Goal: Information Seeking & Learning: Check status

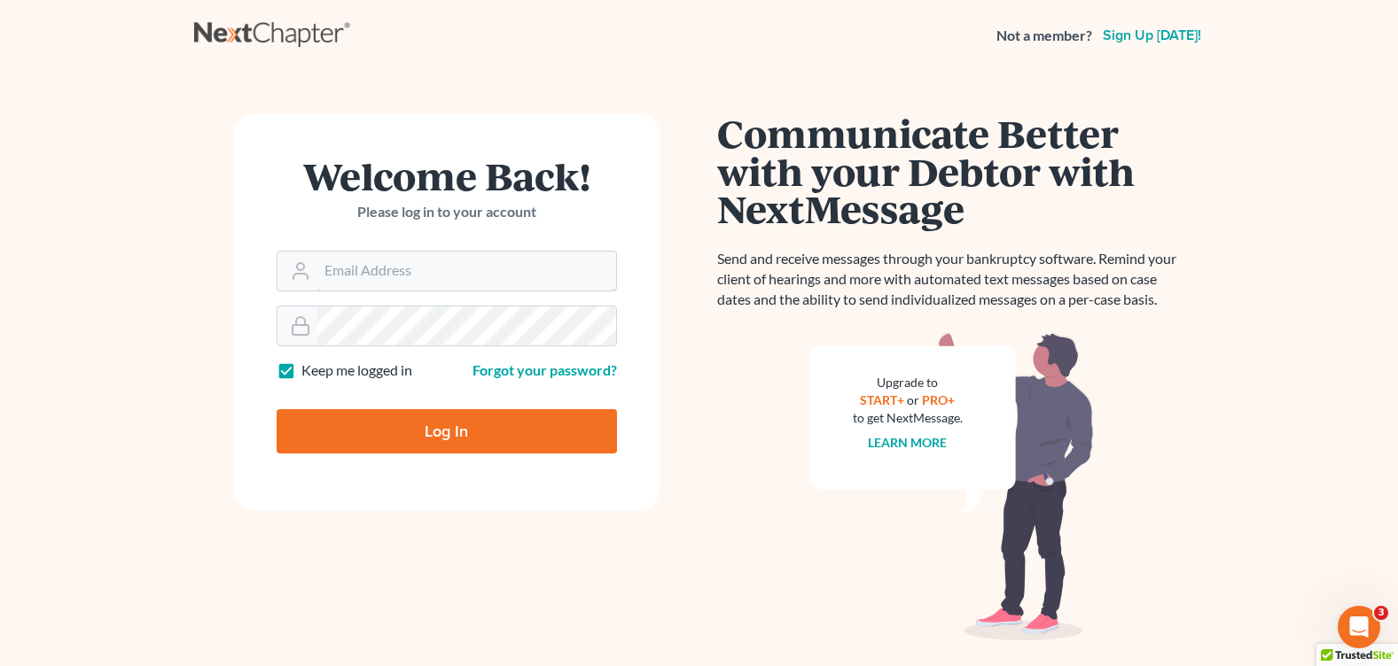
type input "courtney@brandonlawyer.com"
click at [552, 439] on input "Log In" at bounding box center [447, 431] width 340 height 44
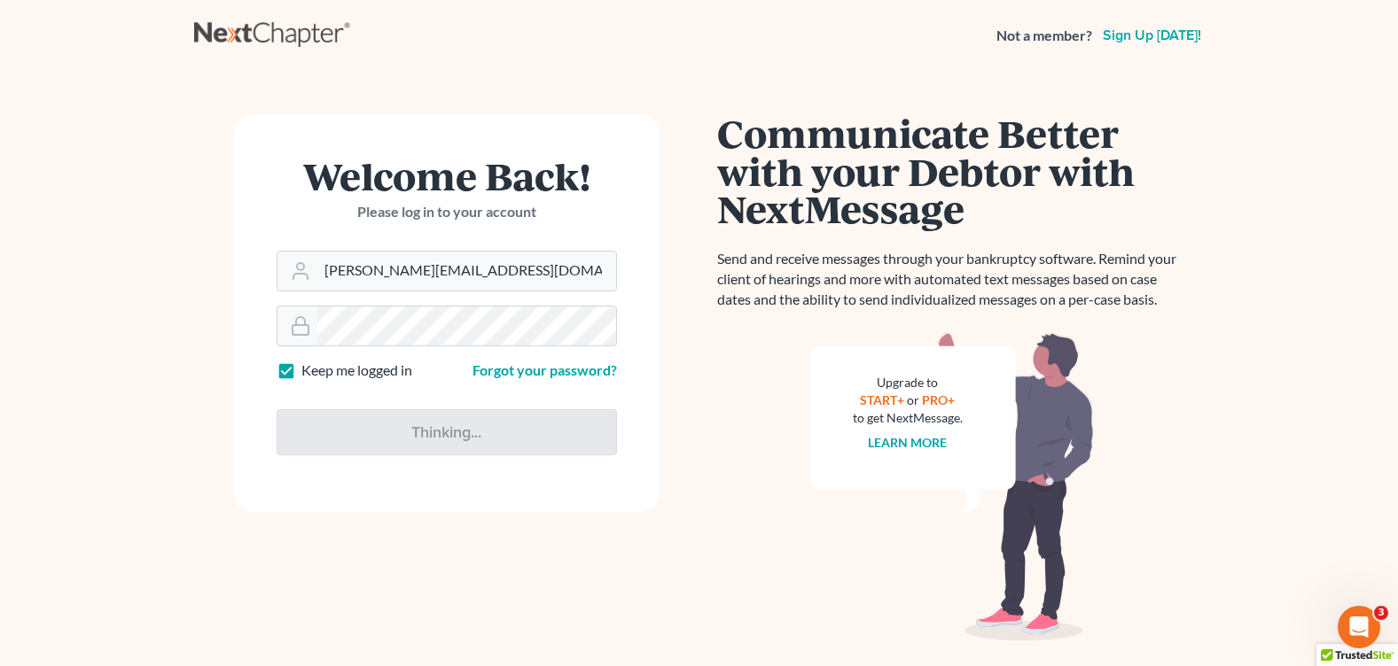
type input "Thinking..."
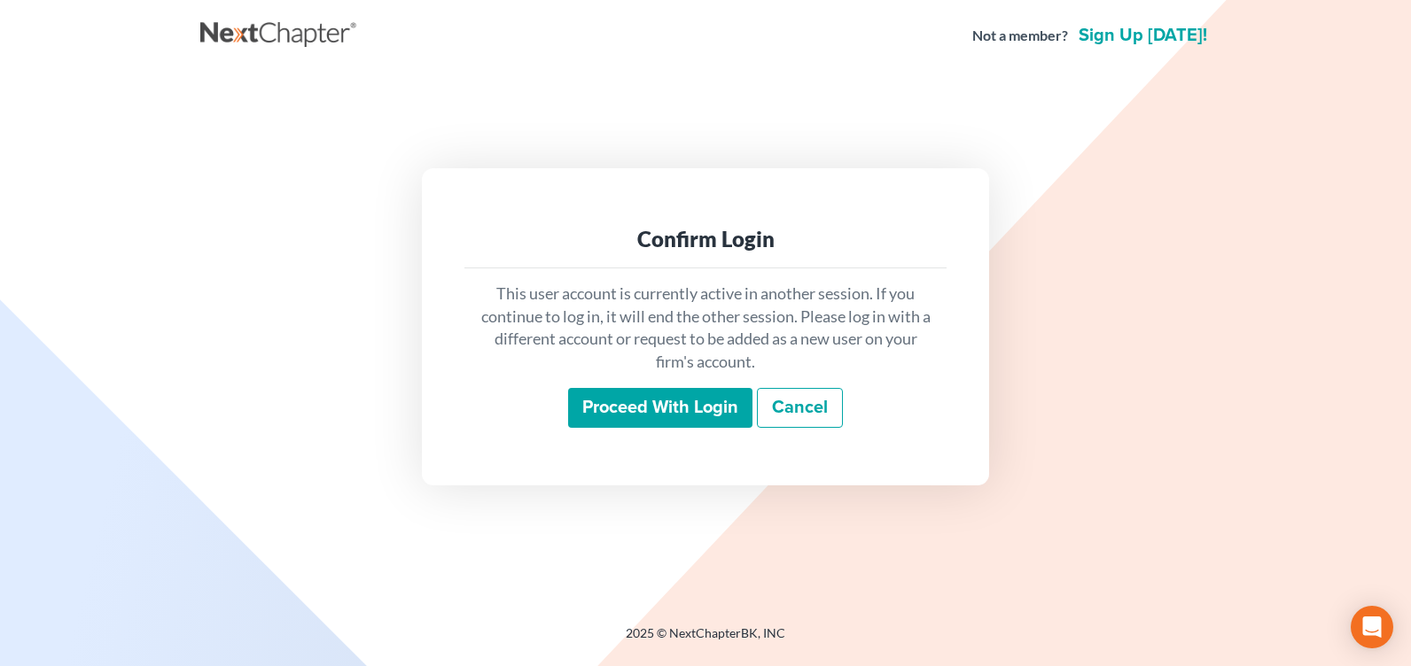
click at [671, 412] on input "Proceed with login" at bounding box center [660, 408] width 184 height 41
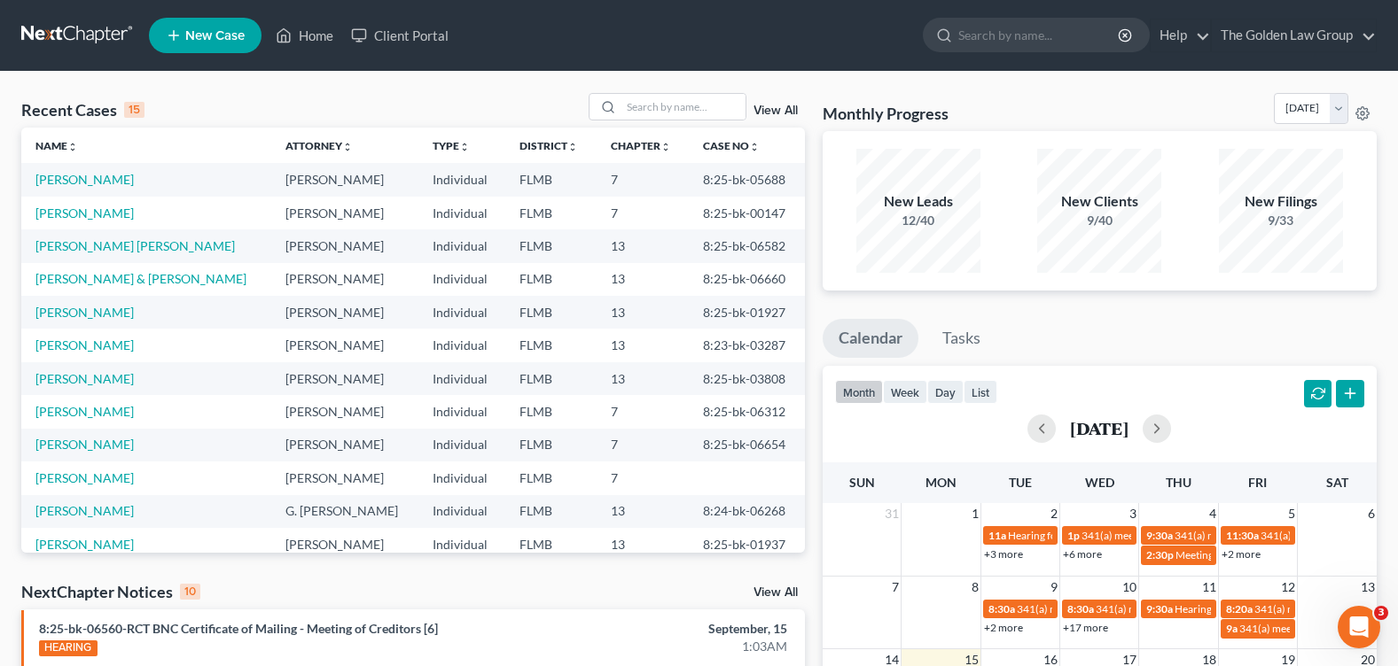
scroll to position [89, 0]
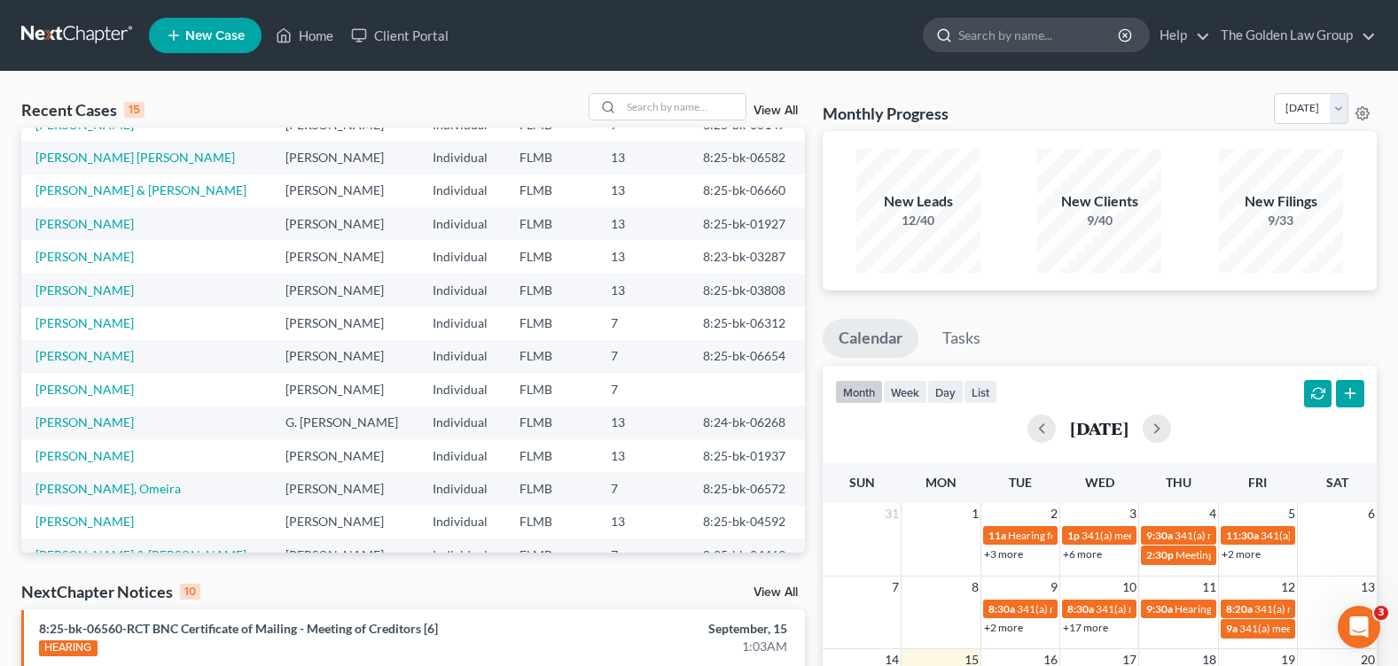
click at [973, 41] on input "search" at bounding box center [1039, 35] width 162 height 33
type input "[PERSON_NAME]"
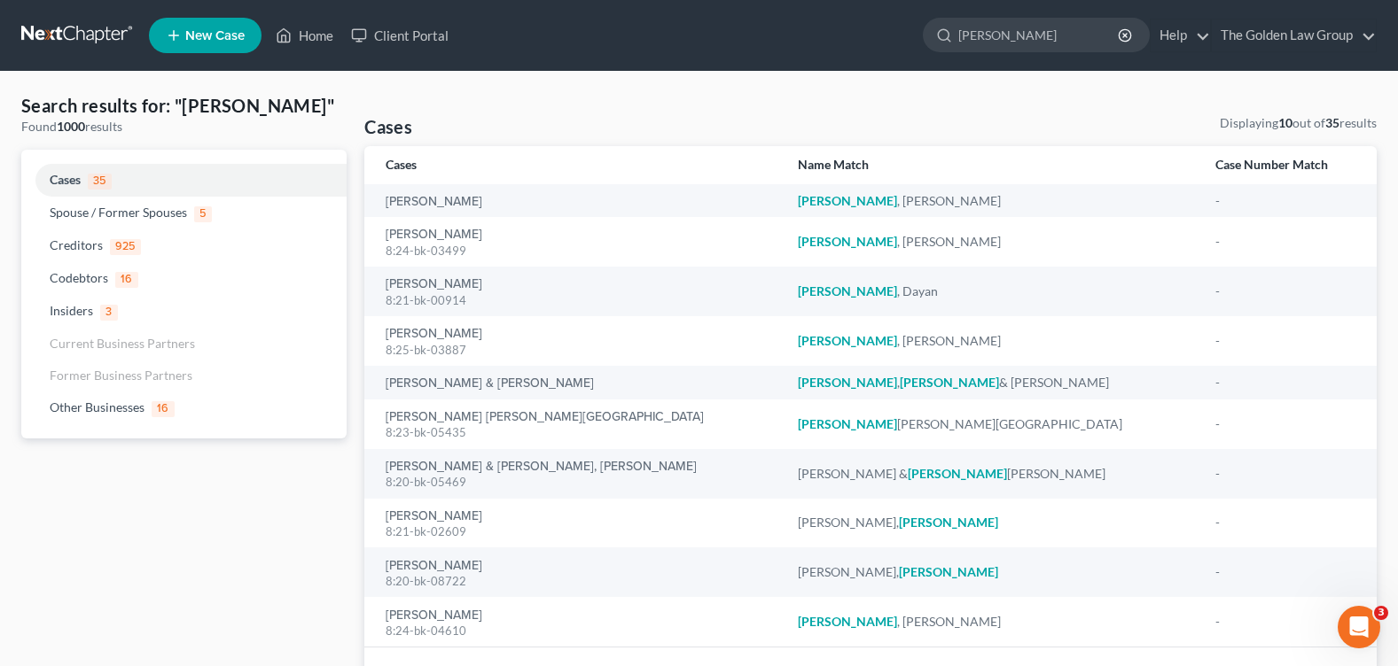
drag, startPoint x: 1041, startPoint y: 34, endPoint x: 908, endPoint y: 34, distance: 132.9
click at [908, 34] on ul "New Case Home Client Portal [PERSON_NAME] - No Result - Other Businesses [PERSO…" at bounding box center [762, 35] width 1227 height 46
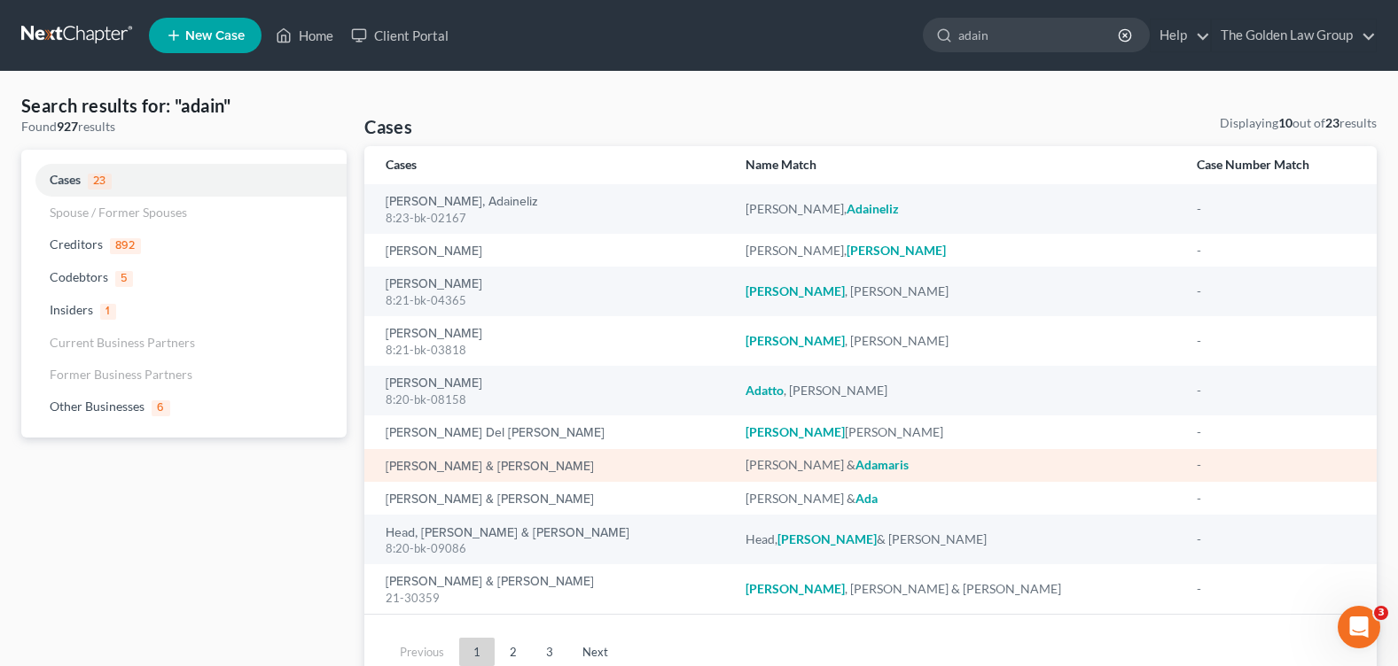
scroll to position [76, 0]
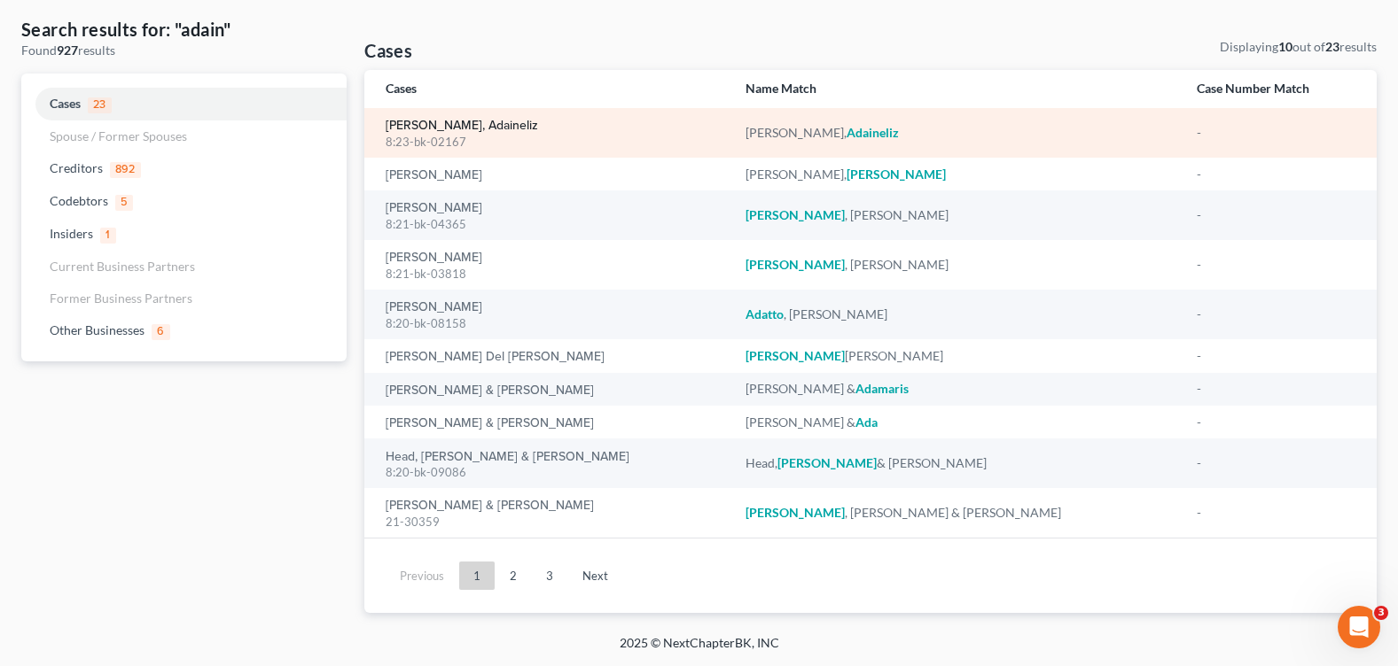
type input "adain"
click at [431, 125] on link "[PERSON_NAME], Adaineliz" at bounding box center [462, 126] width 152 height 12
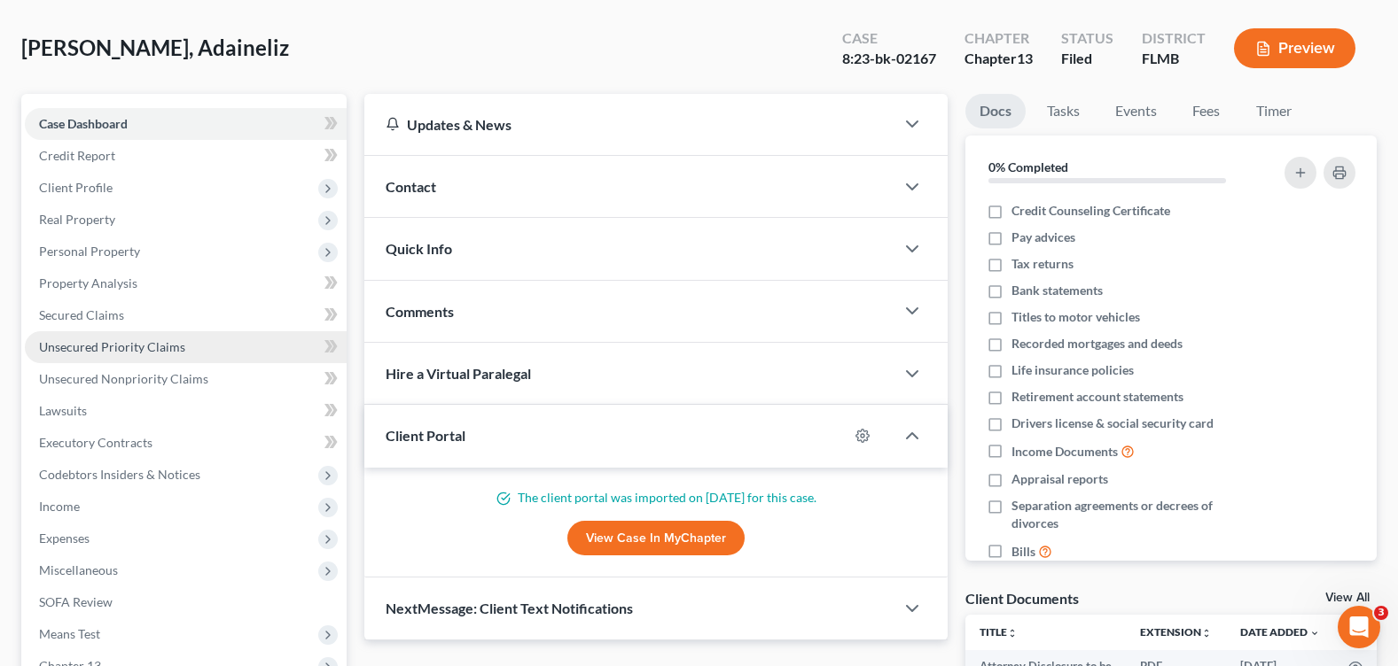
scroll to position [431, 0]
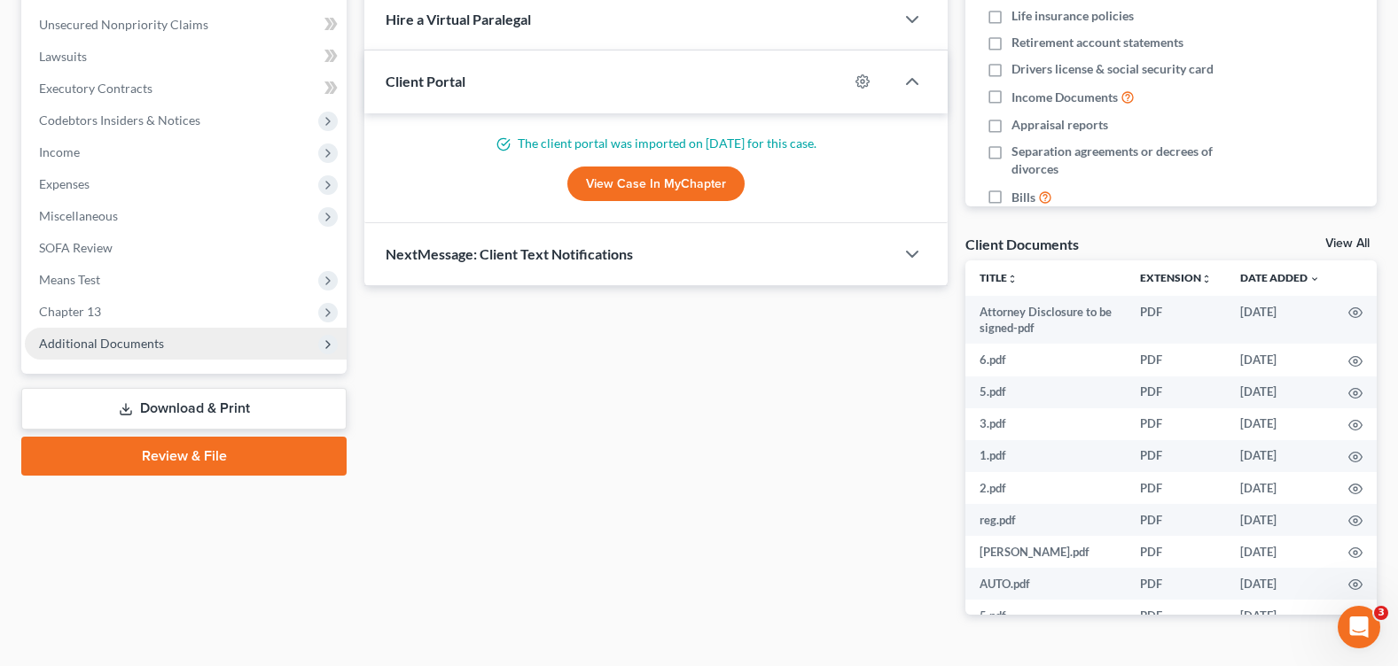
click at [168, 344] on span "Additional Documents" at bounding box center [186, 344] width 322 height 32
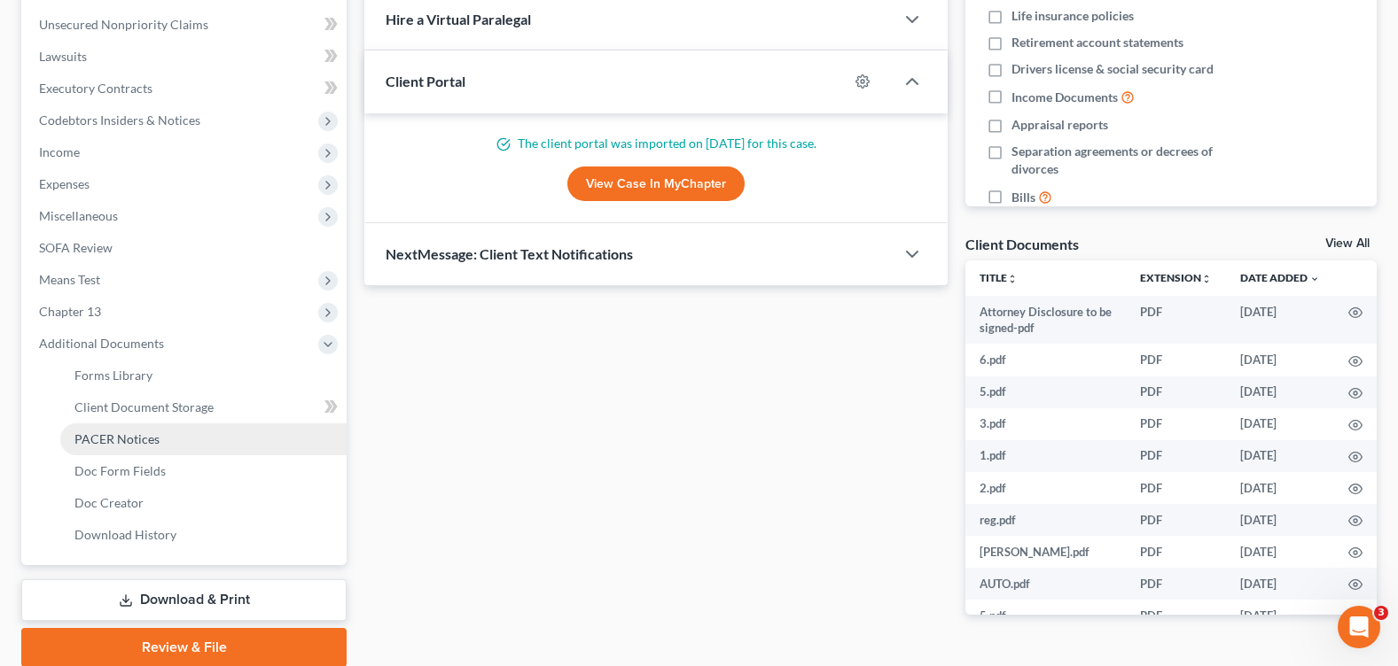
click at [186, 438] on link "PACER Notices" at bounding box center [203, 440] width 286 height 32
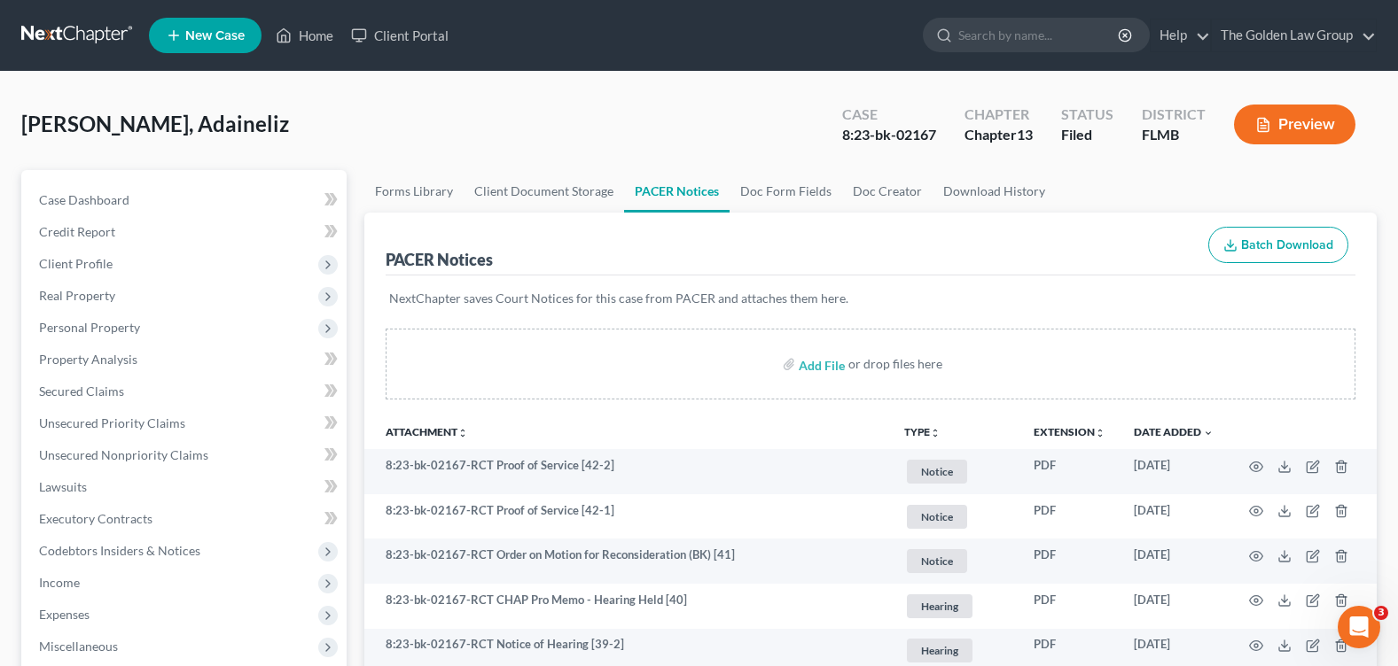
click at [549, 134] on div "[PERSON_NAME], Adaineliz Upgraded Case 8:23-bk-02167 Chapter Chapter 13 Status …" at bounding box center [698, 131] width 1355 height 77
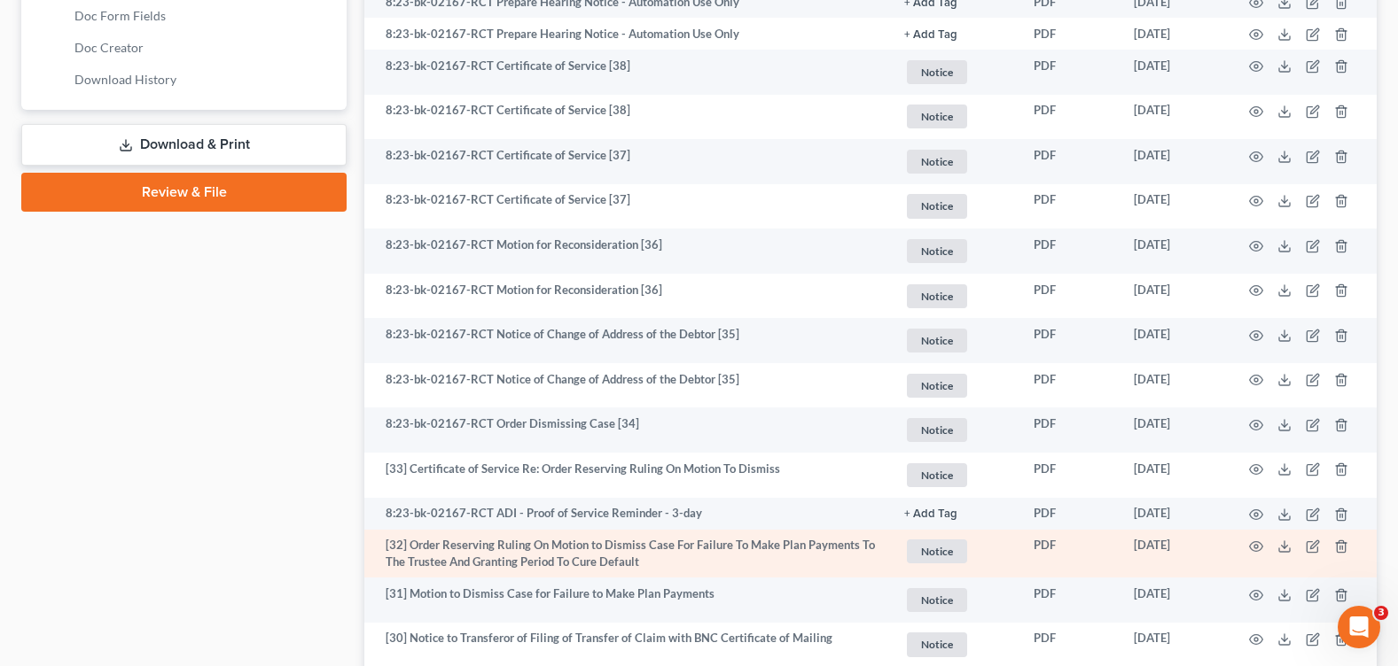
scroll to position [1063, 0]
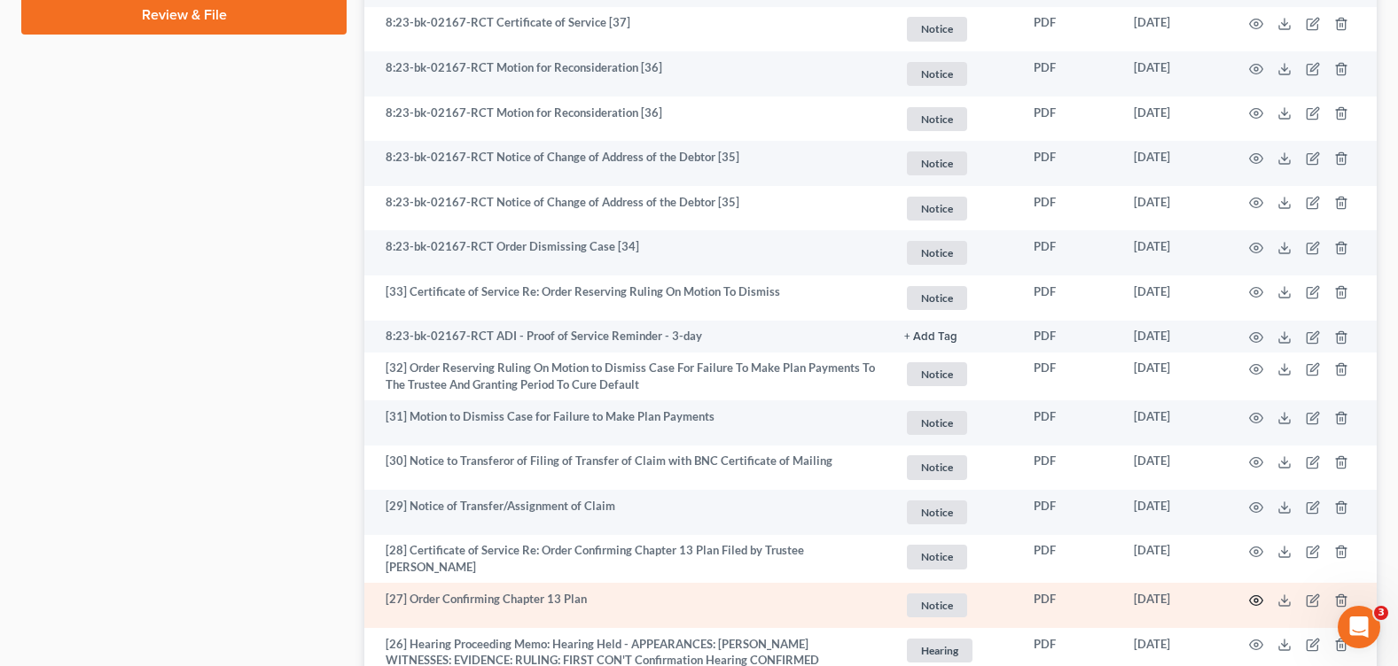
click at [1258, 600] on icon "button" at bounding box center [1256, 601] width 14 height 14
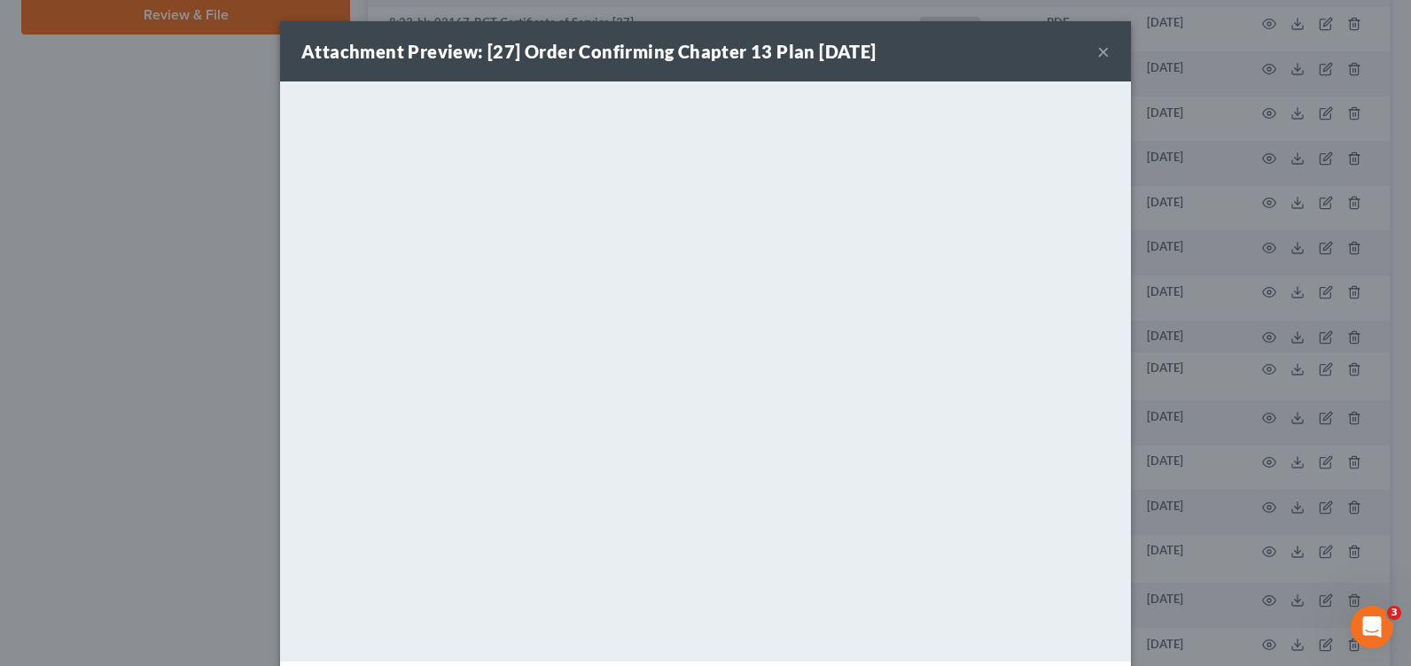
click at [1097, 46] on button "×" at bounding box center [1103, 51] width 12 height 21
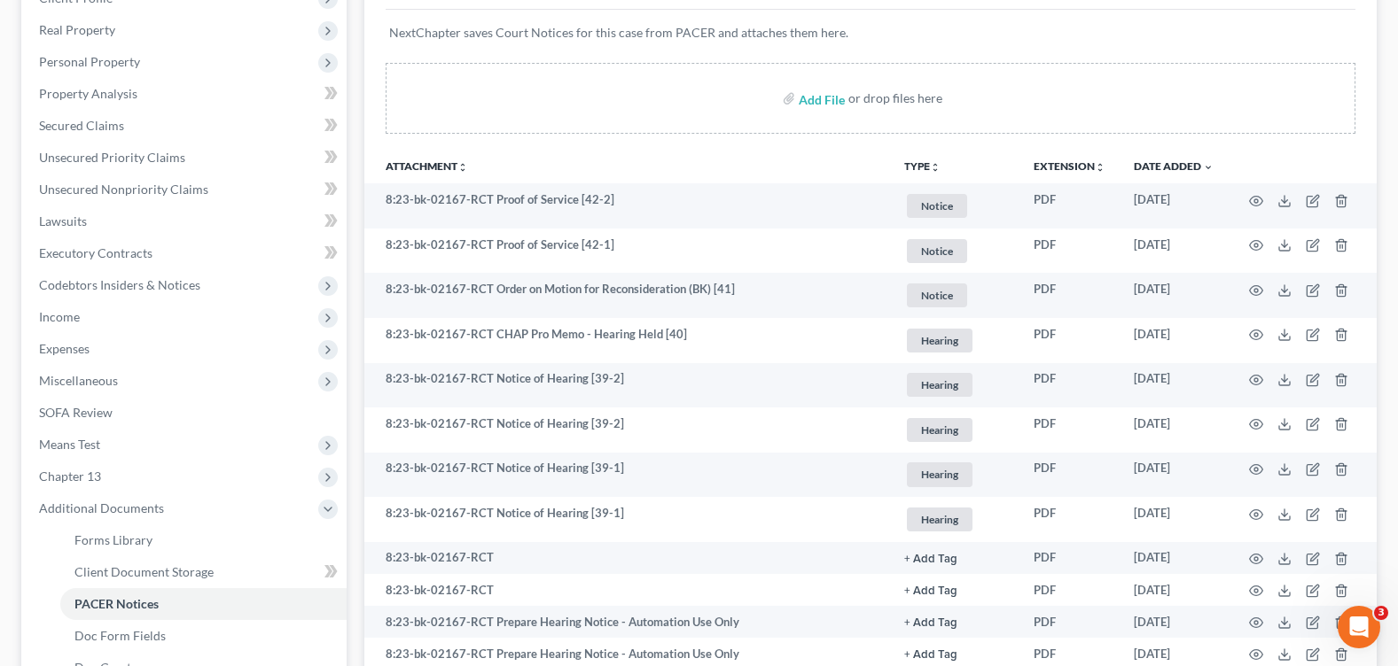
scroll to position [0, 0]
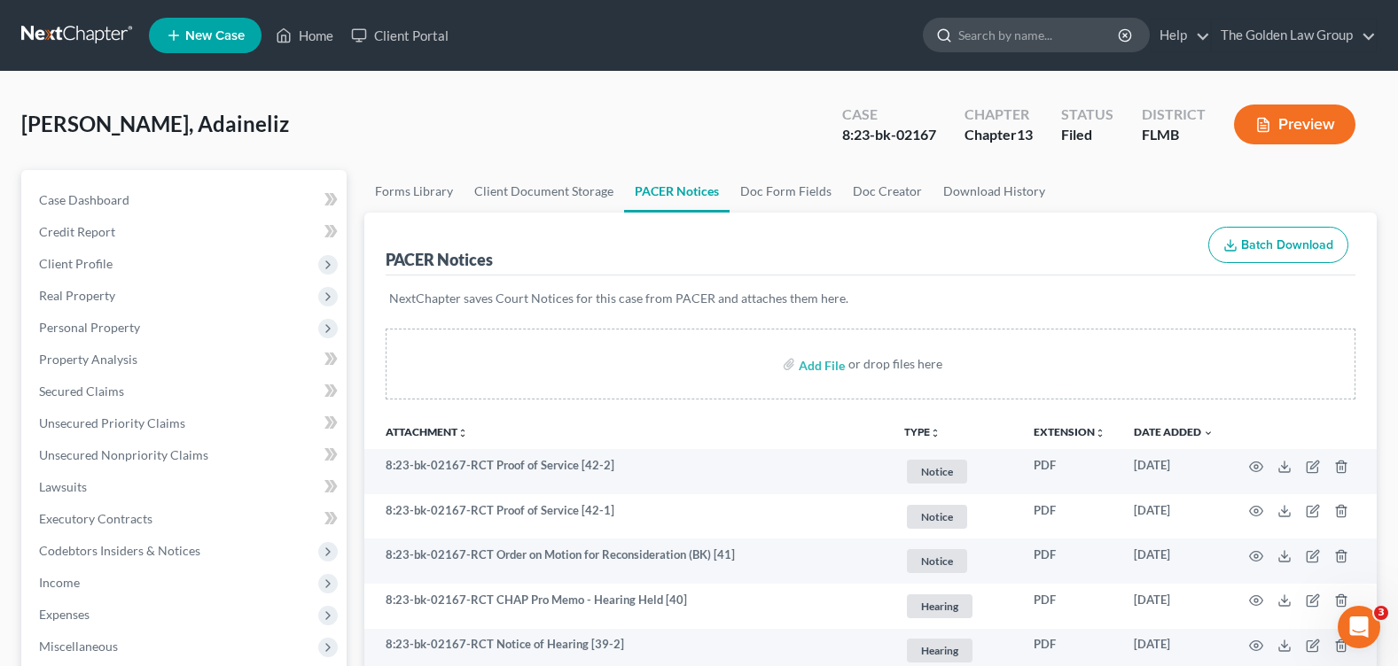
click at [1019, 43] on input "search" at bounding box center [1039, 35] width 162 height 33
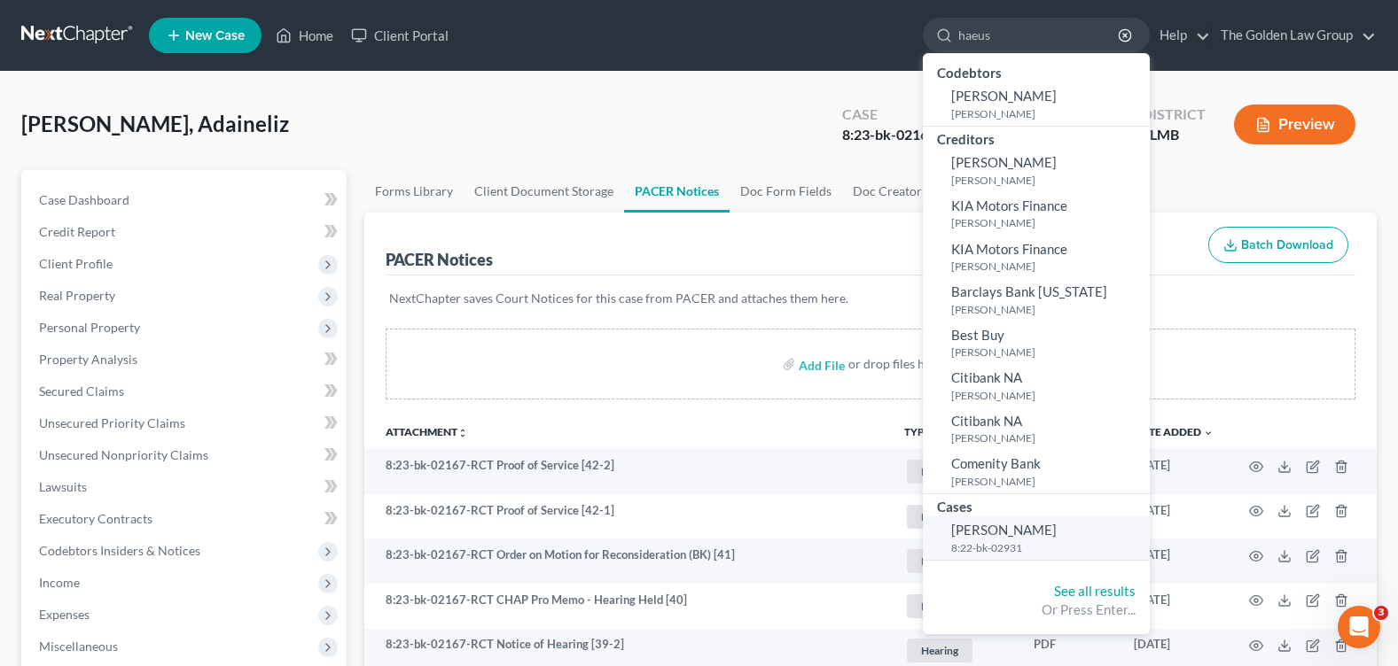
type input "haeus"
click at [977, 531] on span "[PERSON_NAME]" at bounding box center [1003, 530] width 105 height 16
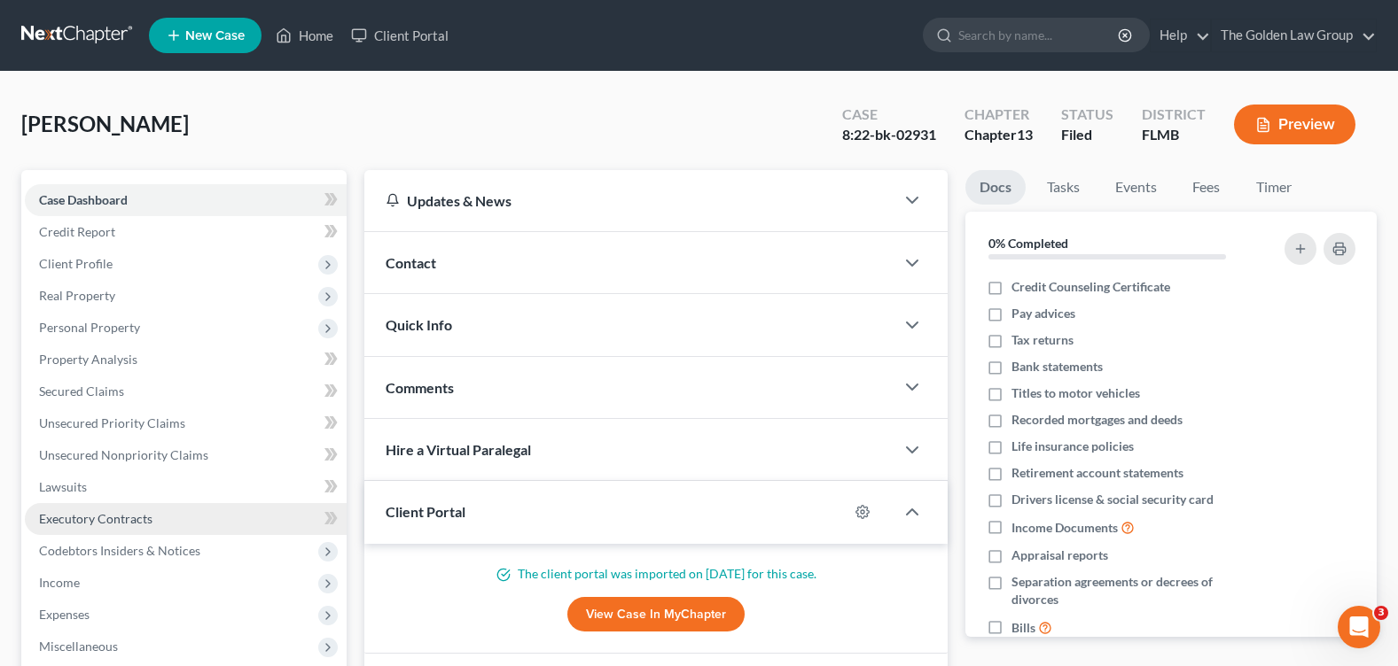
scroll to position [308, 0]
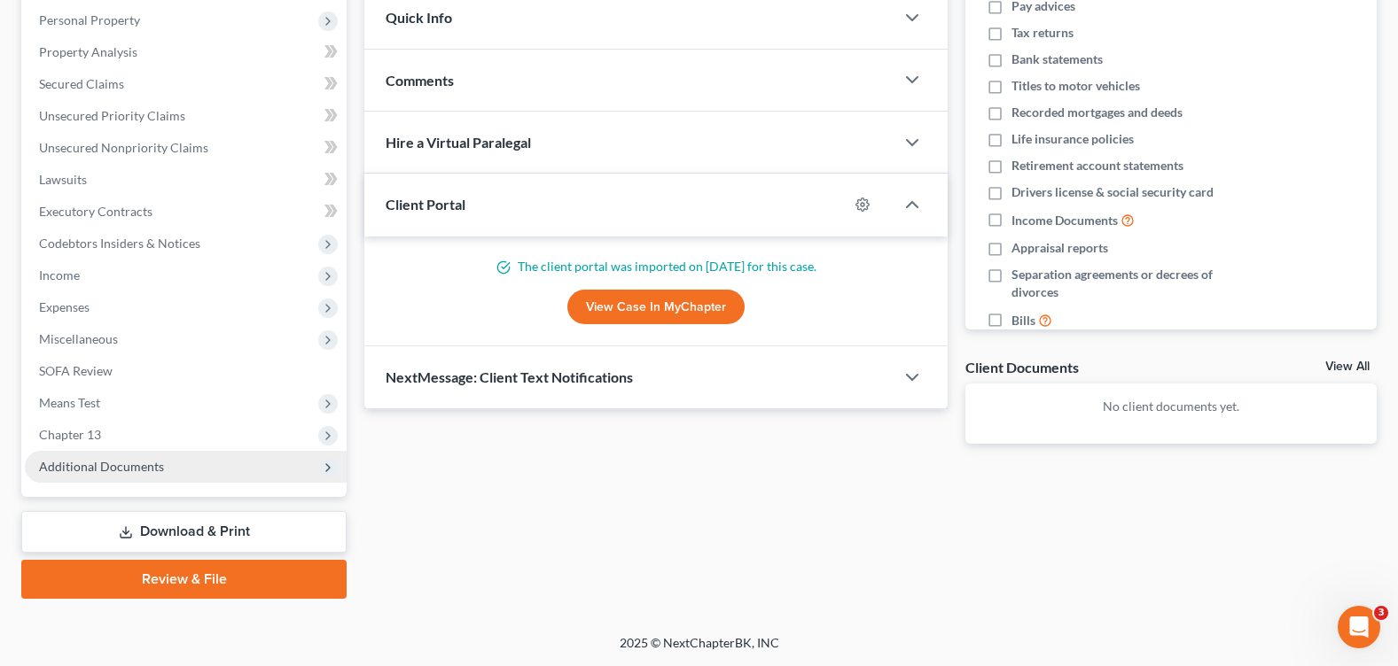
click at [128, 460] on span "Additional Documents" at bounding box center [101, 466] width 125 height 15
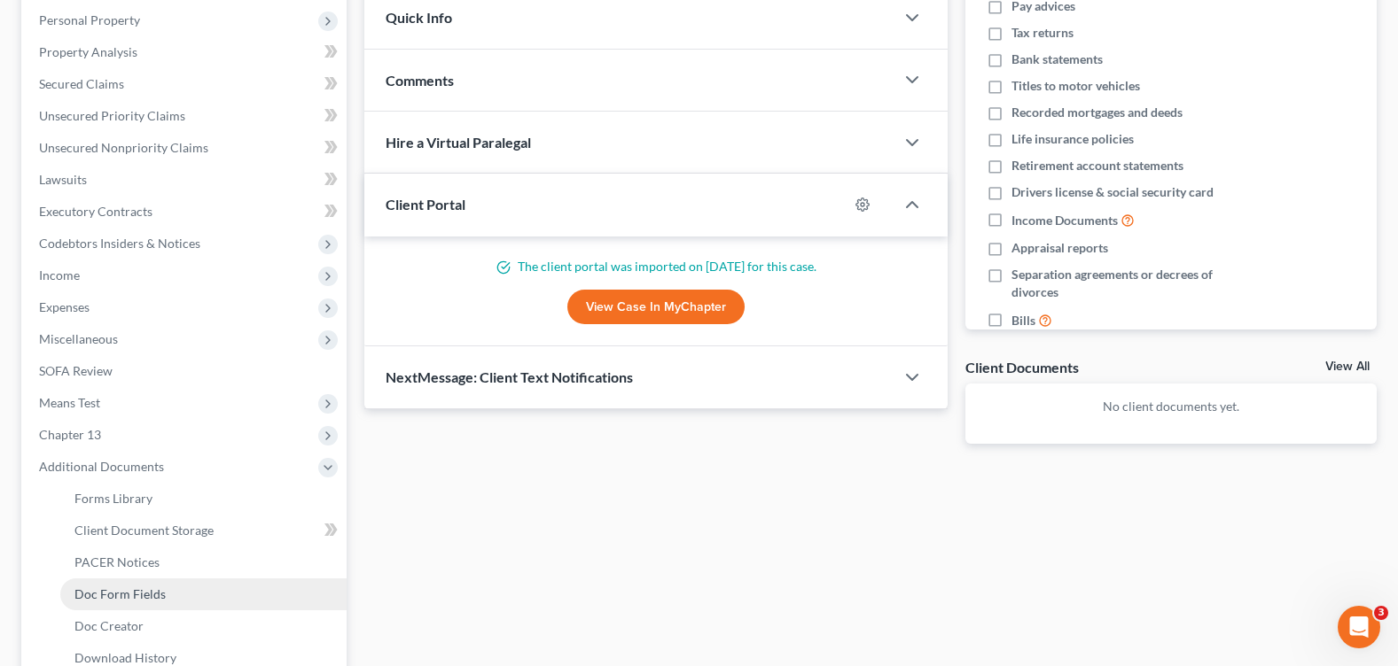
click at [155, 579] on link "Doc Form Fields" at bounding box center [203, 595] width 286 height 32
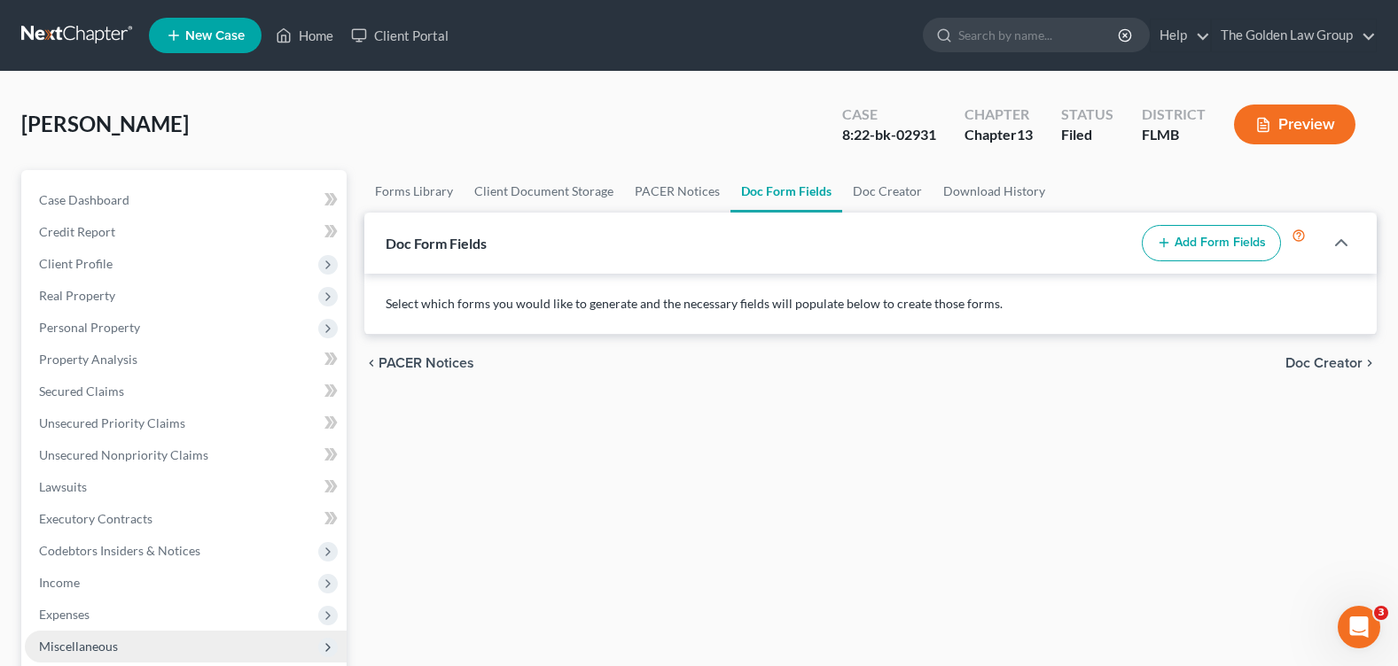
scroll to position [443, 0]
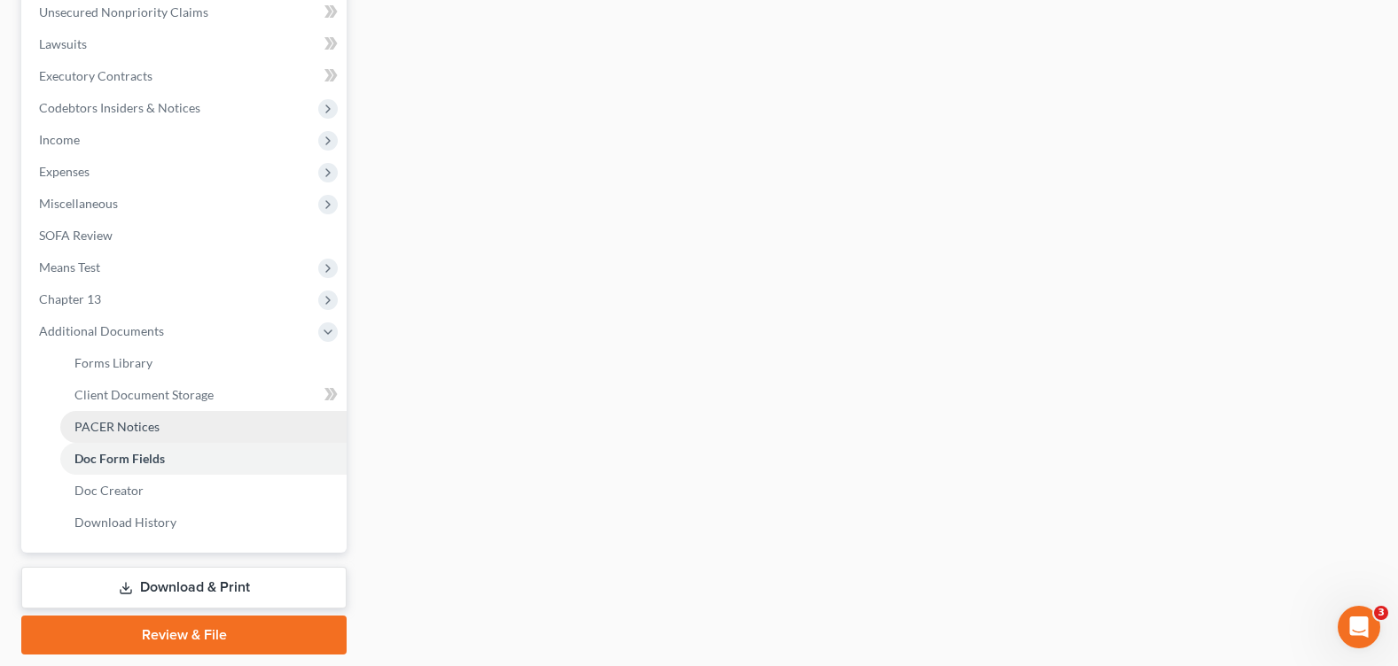
click at [165, 432] on link "PACER Notices" at bounding box center [203, 427] width 286 height 32
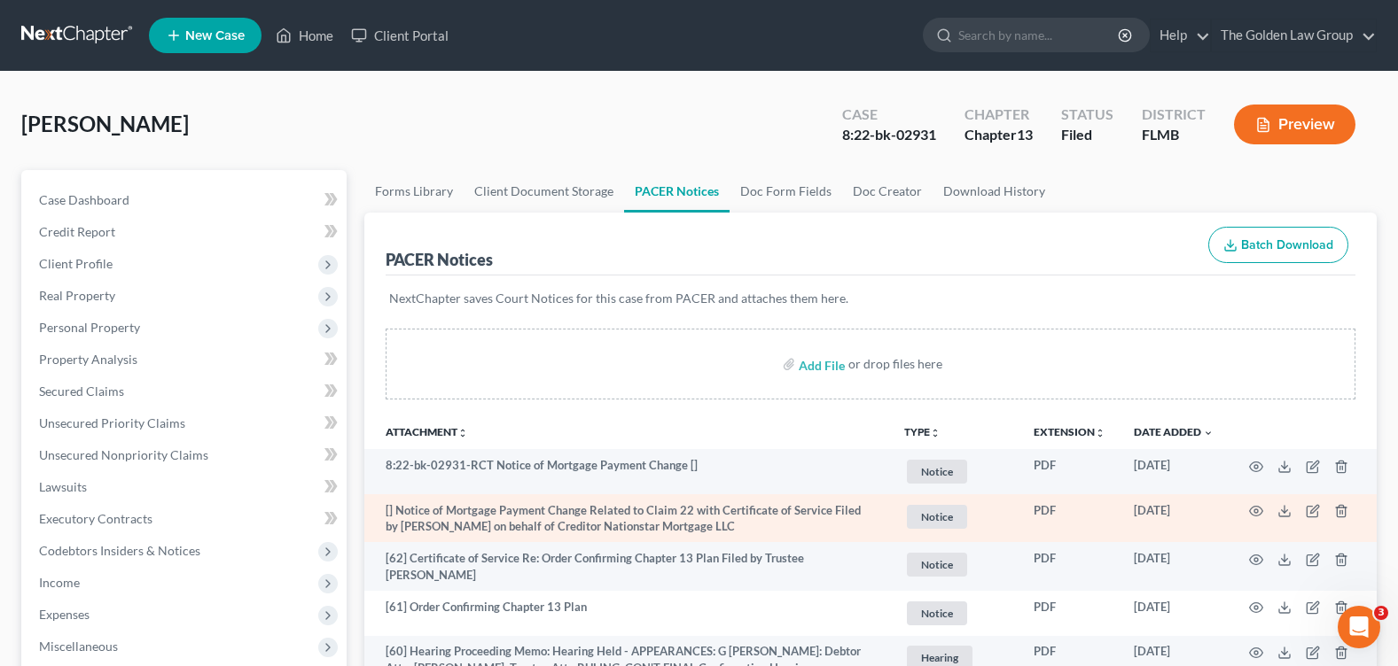
scroll to position [89, 0]
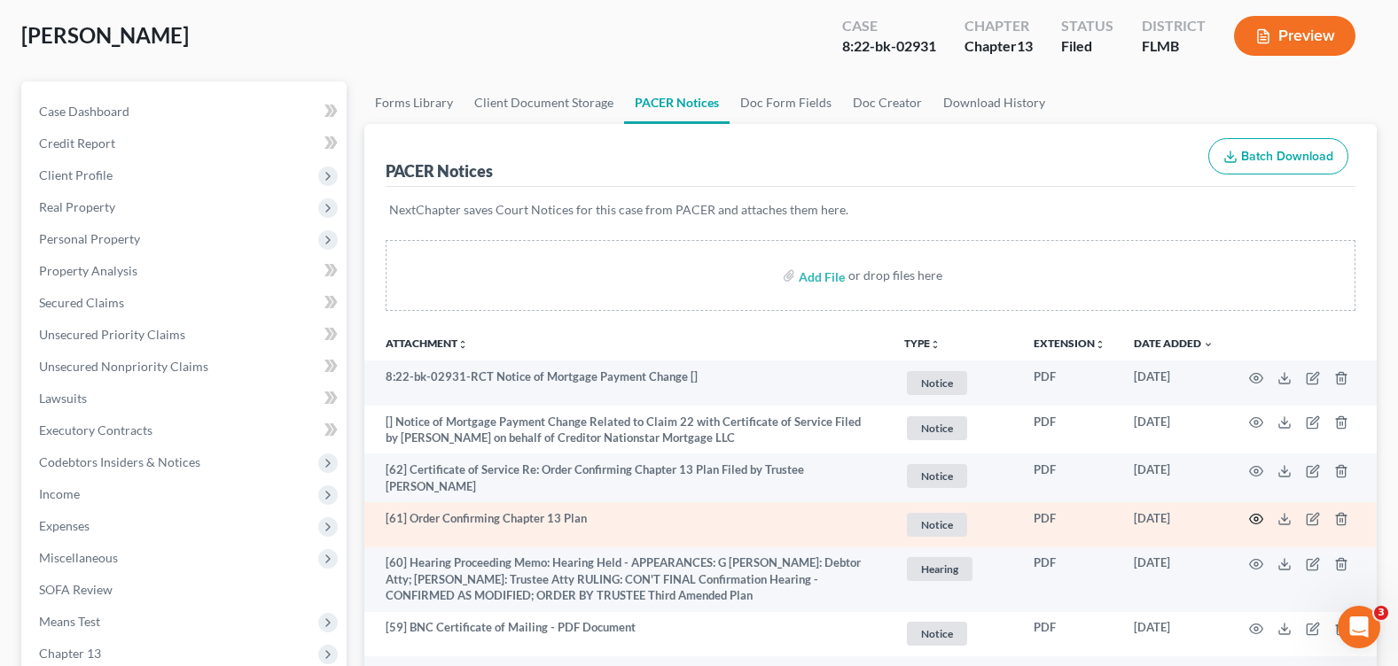
click at [1258, 518] on circle "button" at bounding box center [1256, 520] width 4 height 4
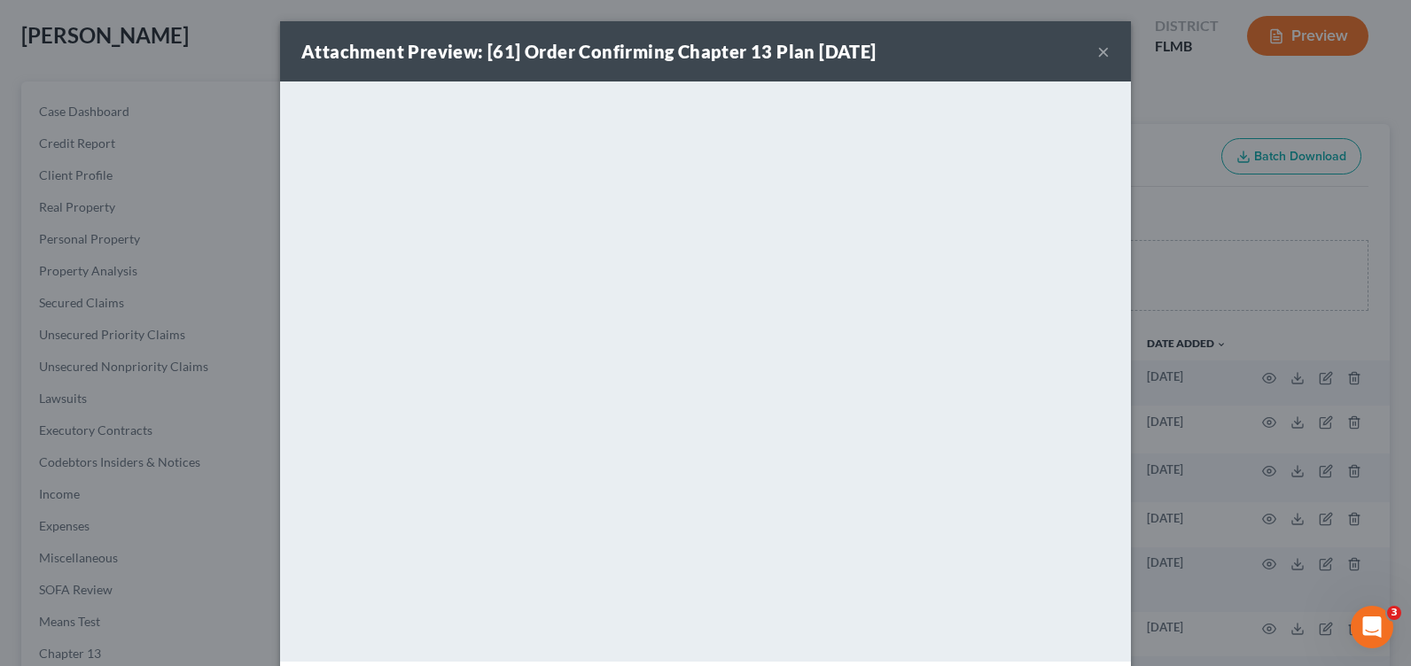
click at [1097, 55] on button "×" at bounding box center [1103, 51] width 12 height 21
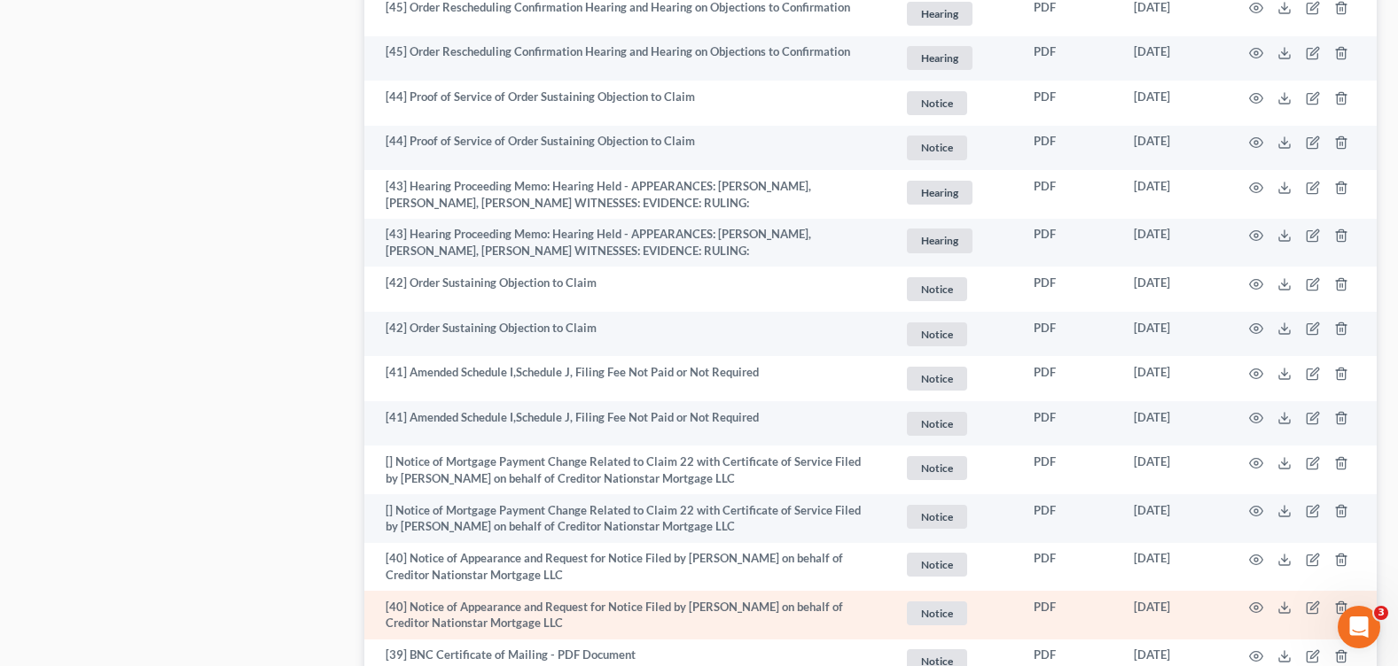
scroll to position [1950, 0]
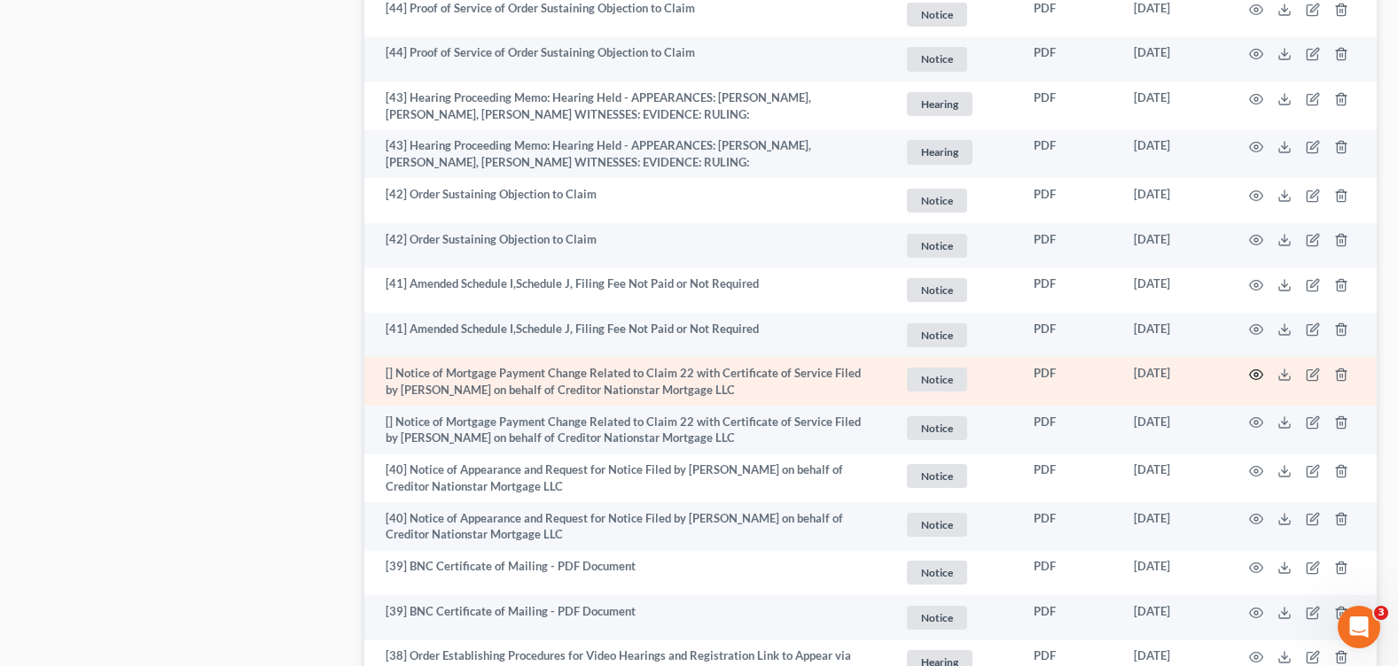
click at [1253, 372] on icon "button" at bounding box center [1256, 375] width 14 height 14
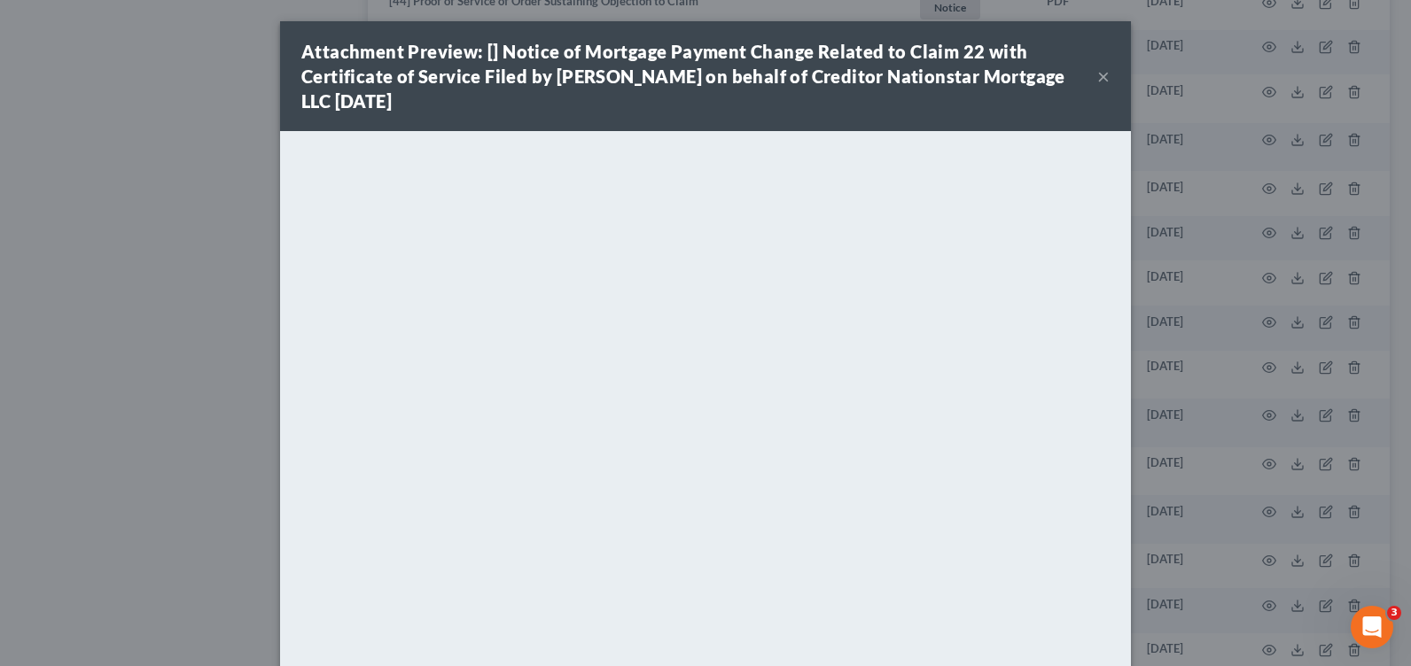
click at [1097, 73] on button "×" at bounding box center [1103, 76] width 12 height 21
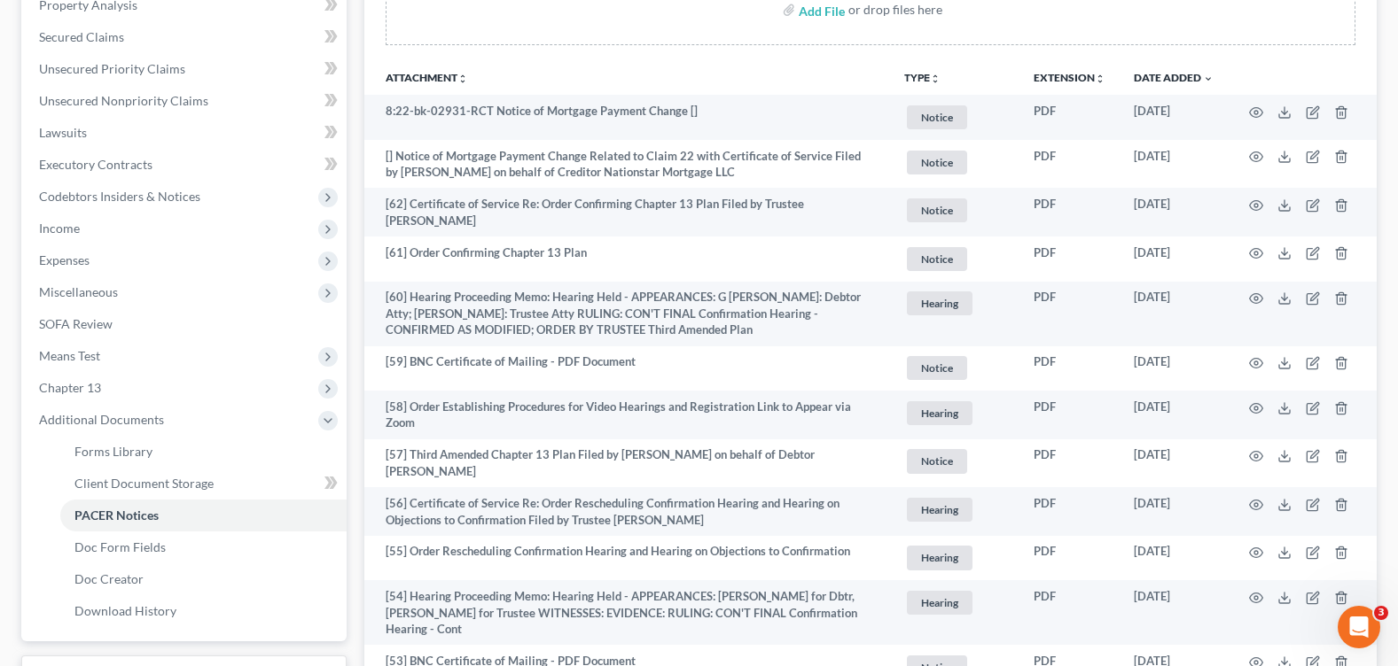
scroll to position [0, 0]
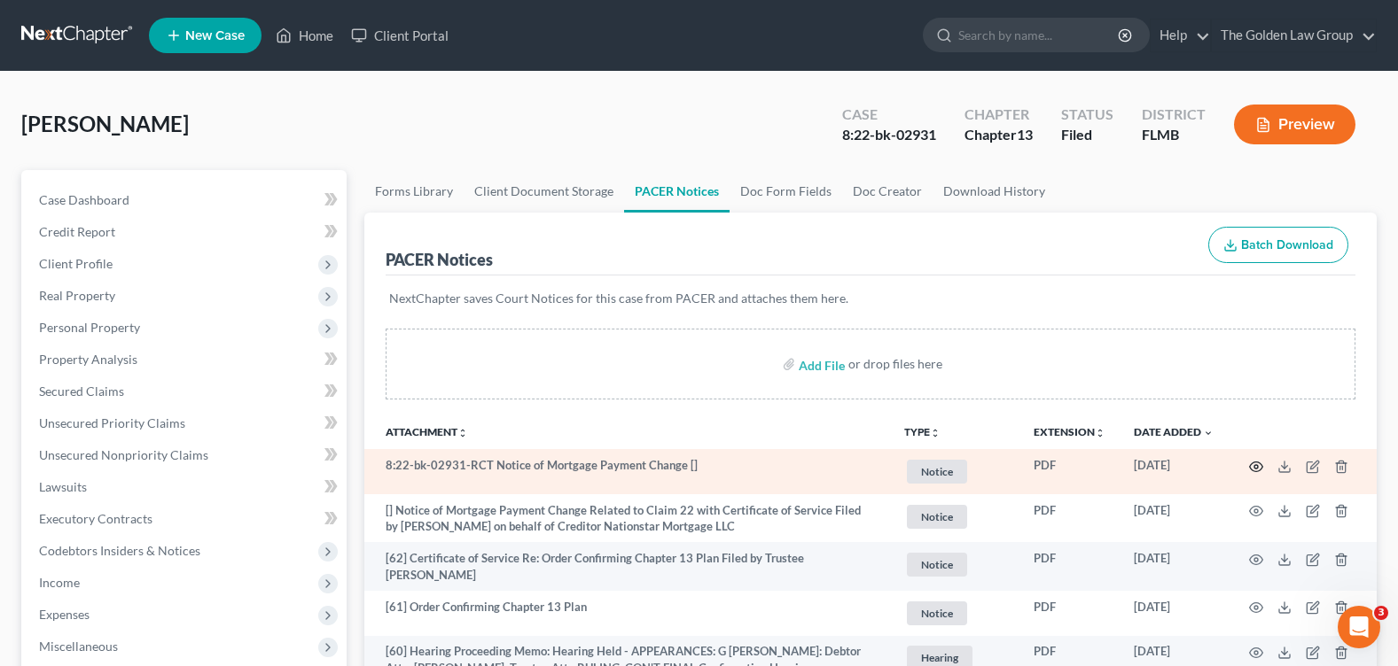
click at [1255, 463] on icon "button" at bounding box center [1256, 467] width 13 height 10
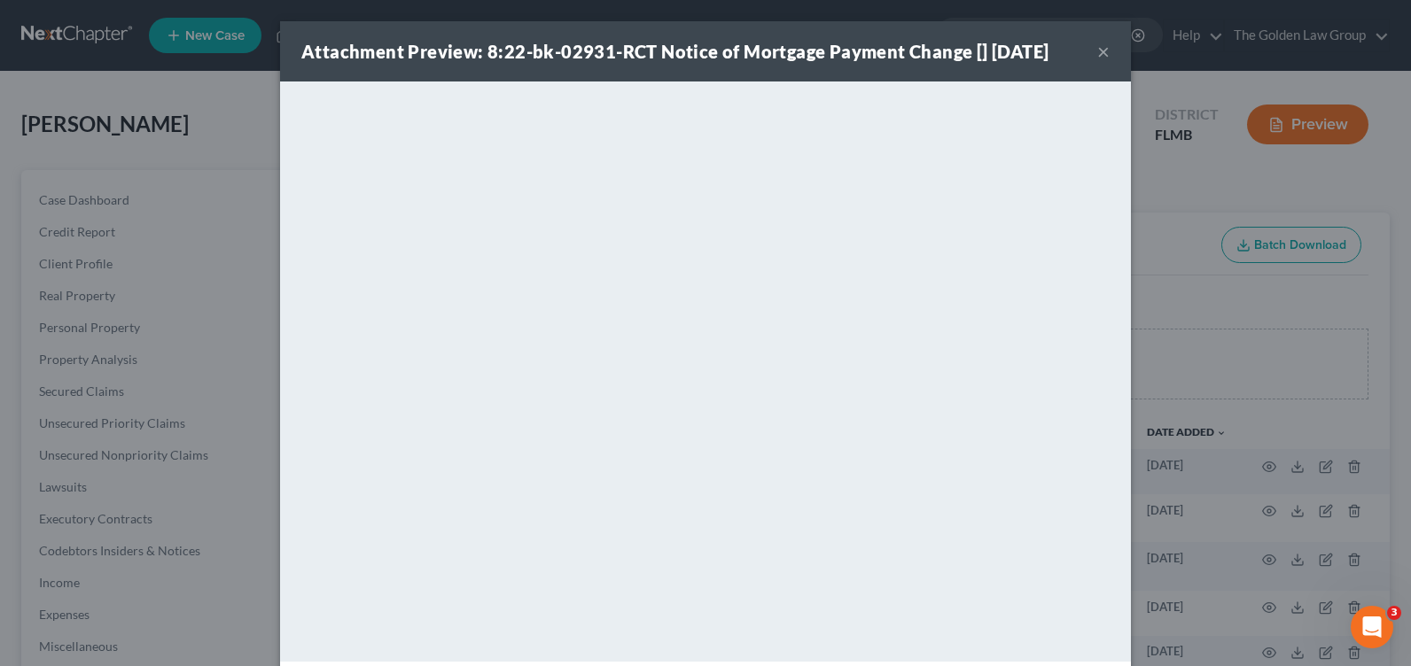
click at [1105, 56] on div "Attachment Preview: 8:22-bk-02931-RCT Notice of Mortgage Payment Change [] [DAT…" at bounding box center [705, 51] width 851 height 60
click at [1098, 52] on button "×" at bounding box center [1103, 51] width 12 height 21
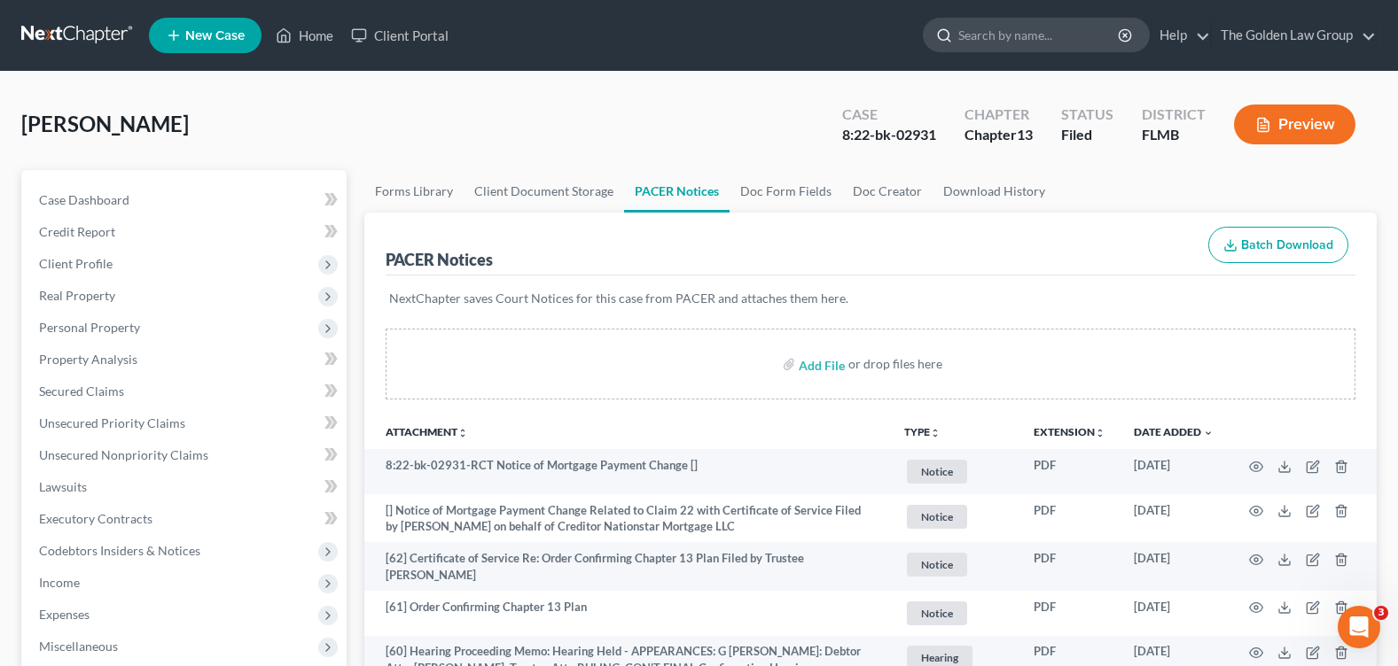
click at [989, 45] on input "search" at bounding box center [1039, 35] width 162 height 33
type input "[PERSON_NAME]"
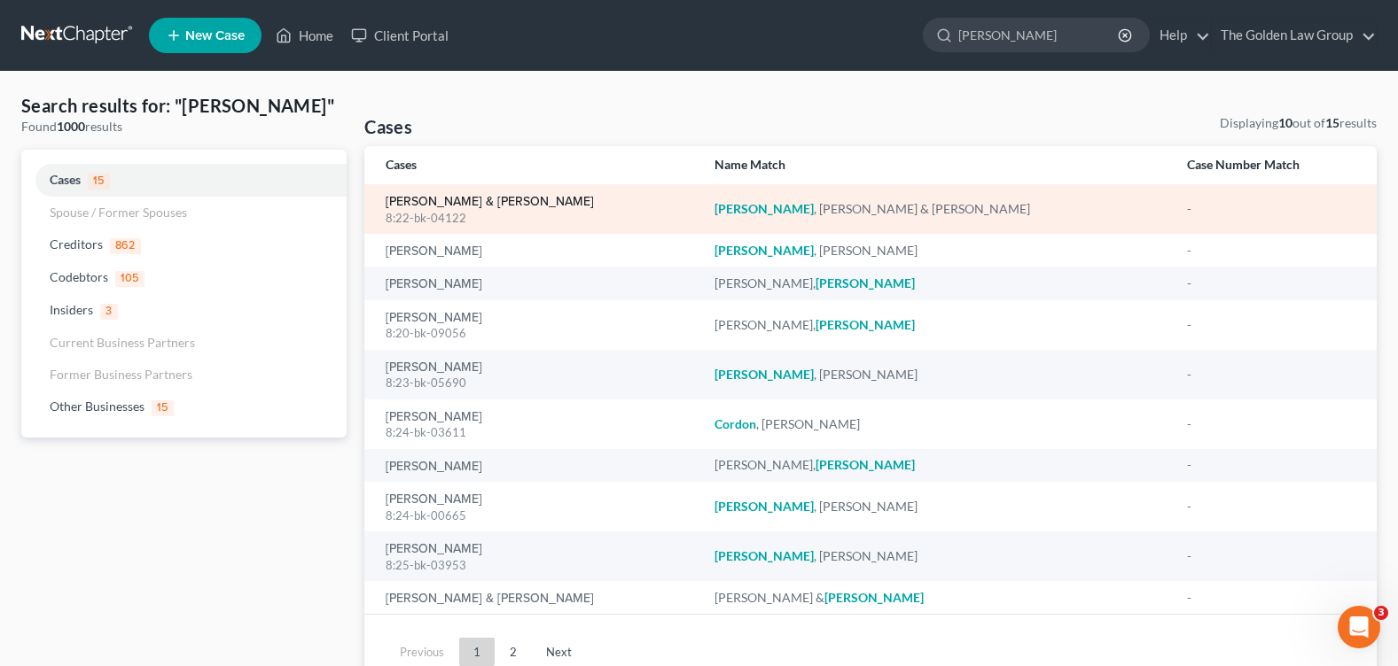
click at [431, 199] on link "[PERSON_NAME] & [PERSON_NAME]" at bounding box center [490, 202] width 208 height 12
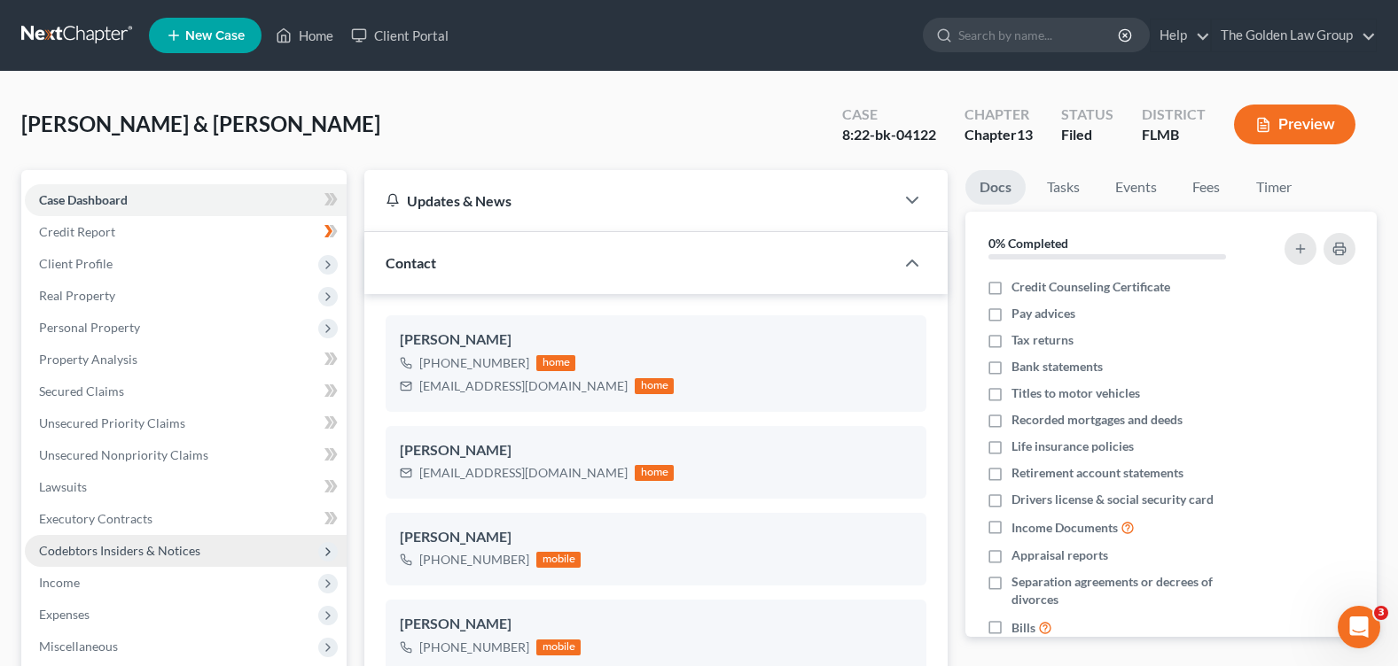
scroll to position [354, 0]
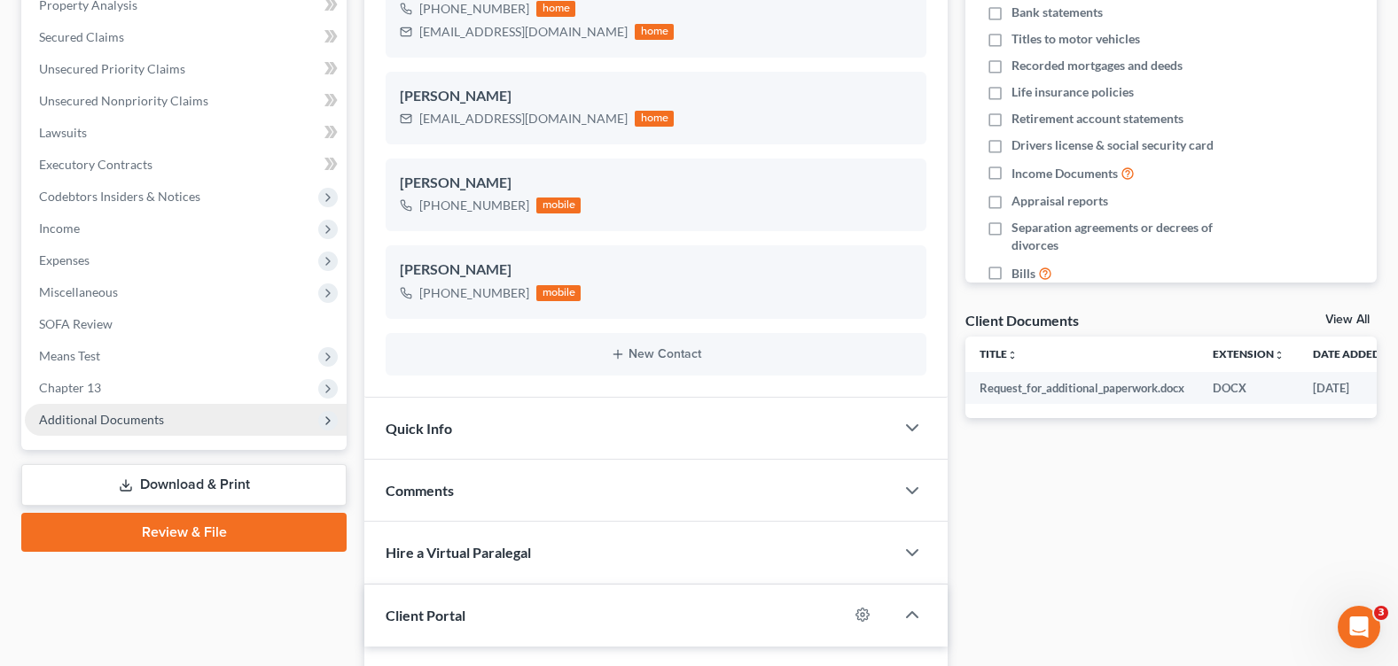
click at [109, 426] on span "Additional Documents" at bounding box center [101, 419] width 125 height 15
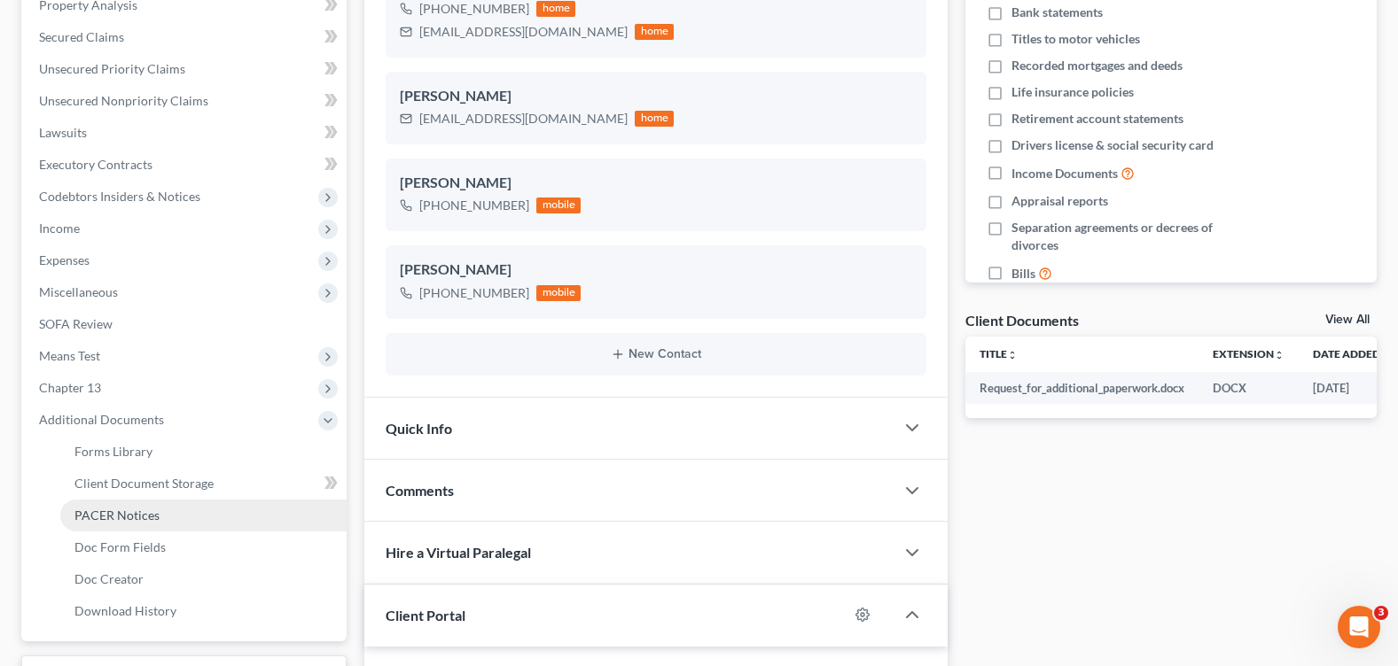
click at [129, 506] on link "PACER Notices" at bounding box center [203, 516] width 286 height 32
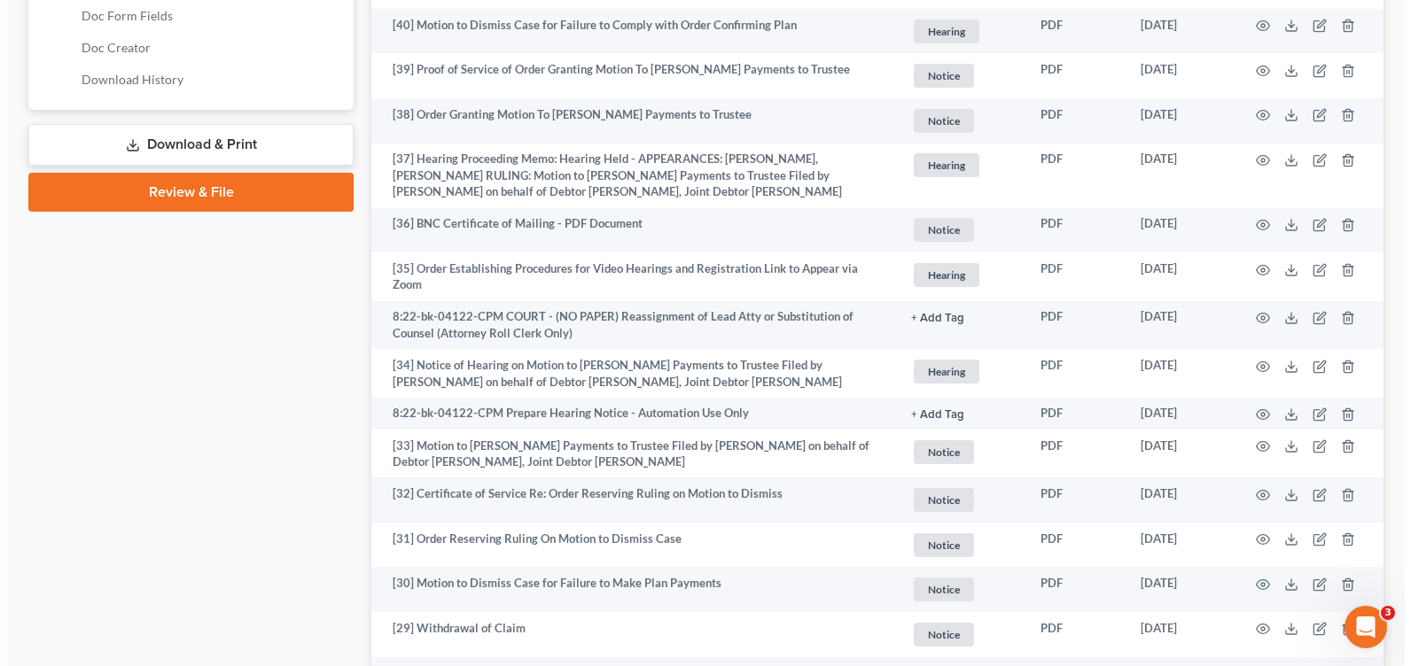
scroll to position [1241, 0]
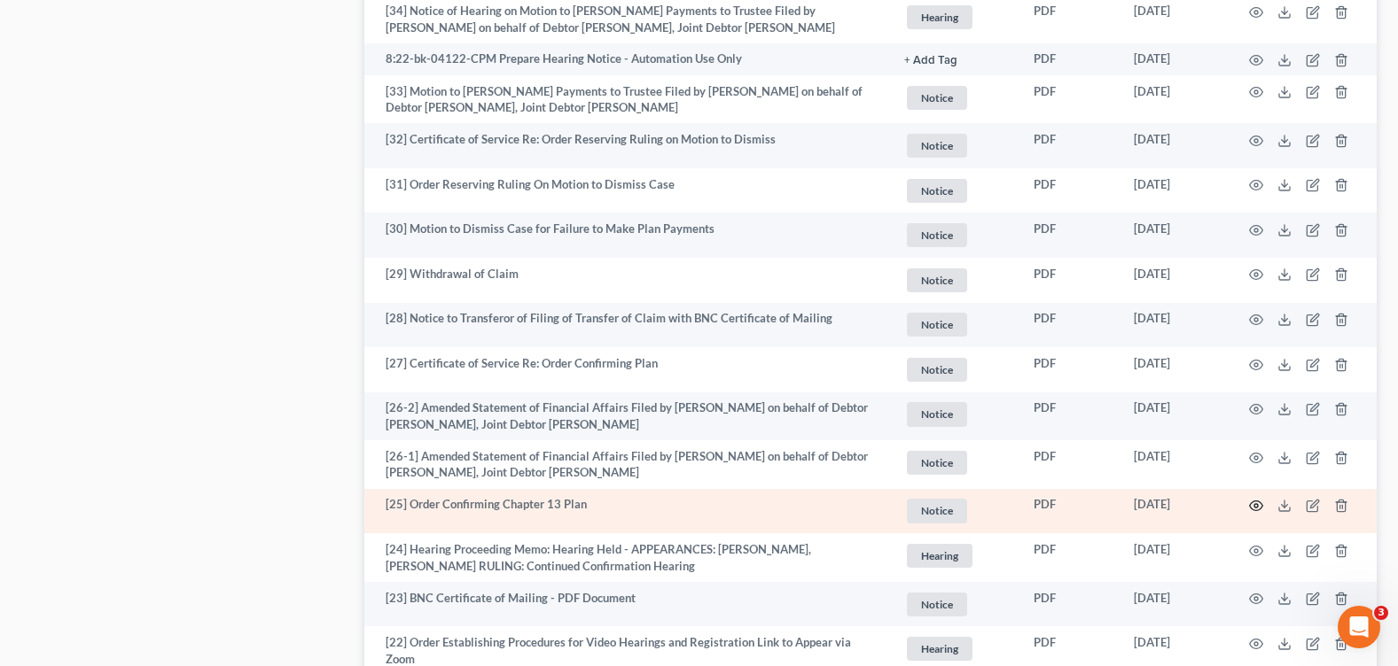
click at [1254, 505] on circle "button" at bounding box center [1256, 506] width 4 height 4
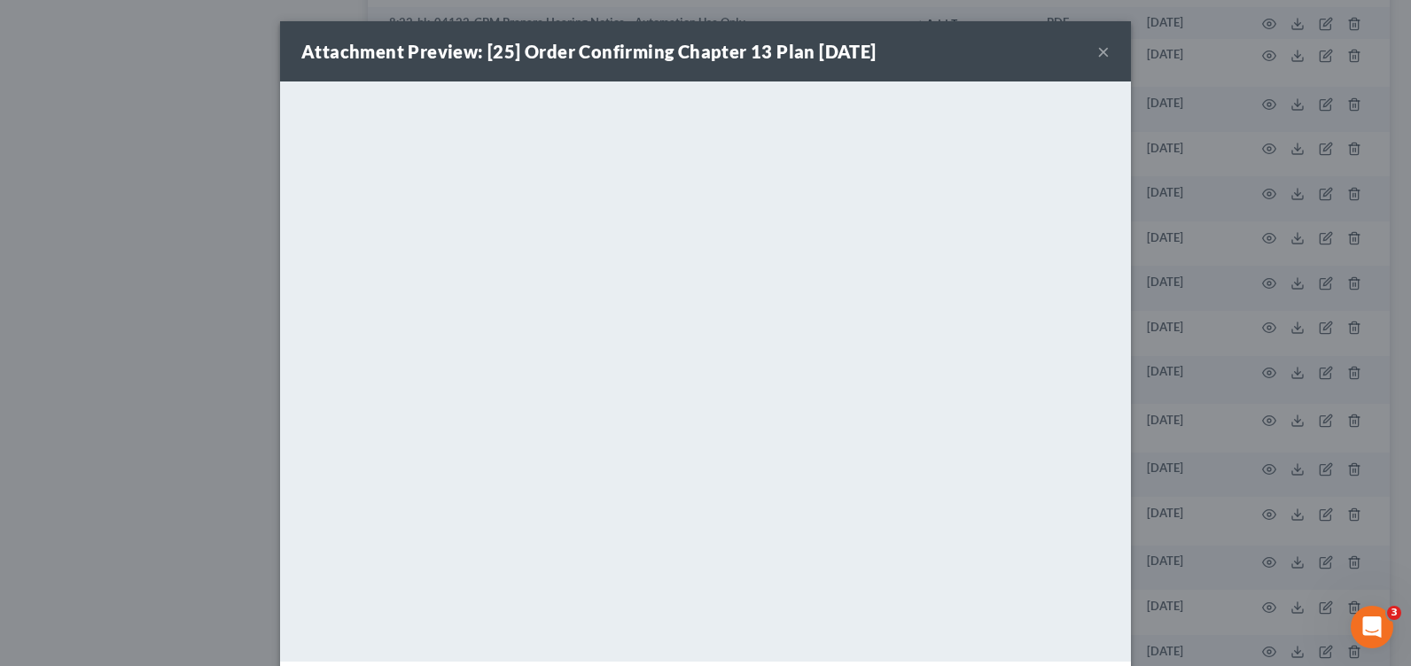
click at [1097, 46] on button "×" at bounding box center [1103, 51] width 12 height 21
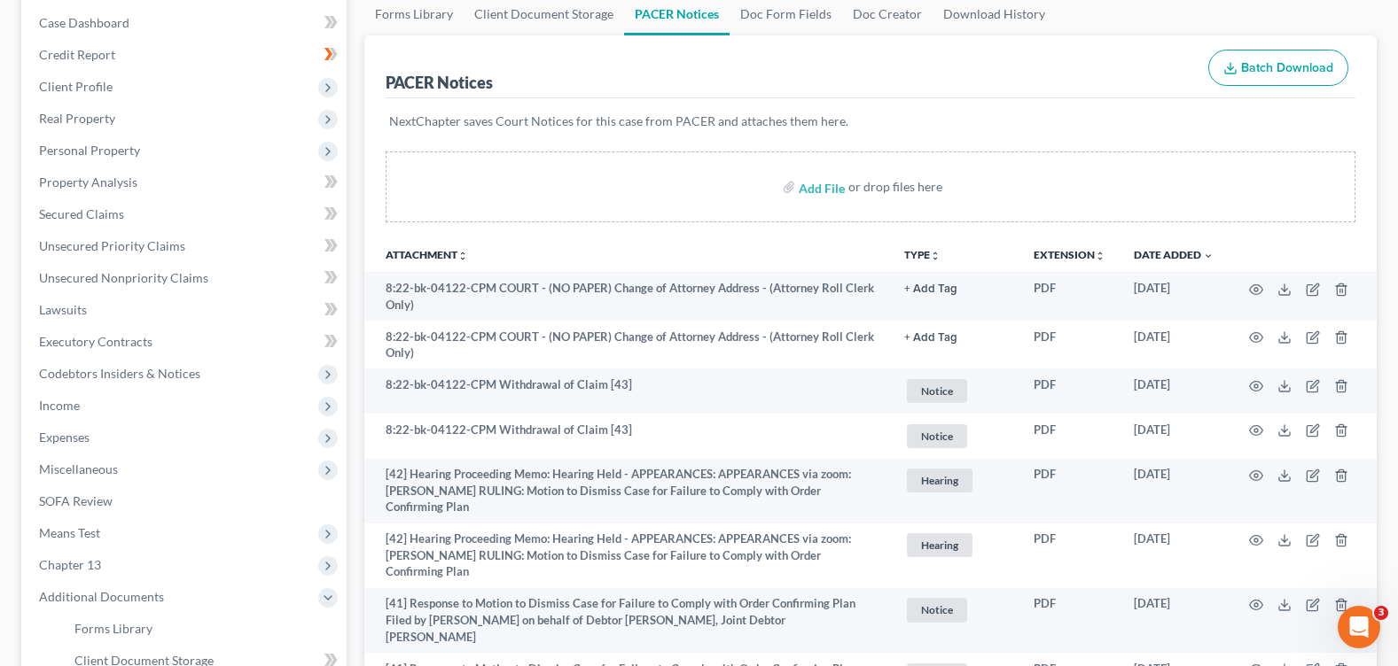
scroll to position [0, 0]
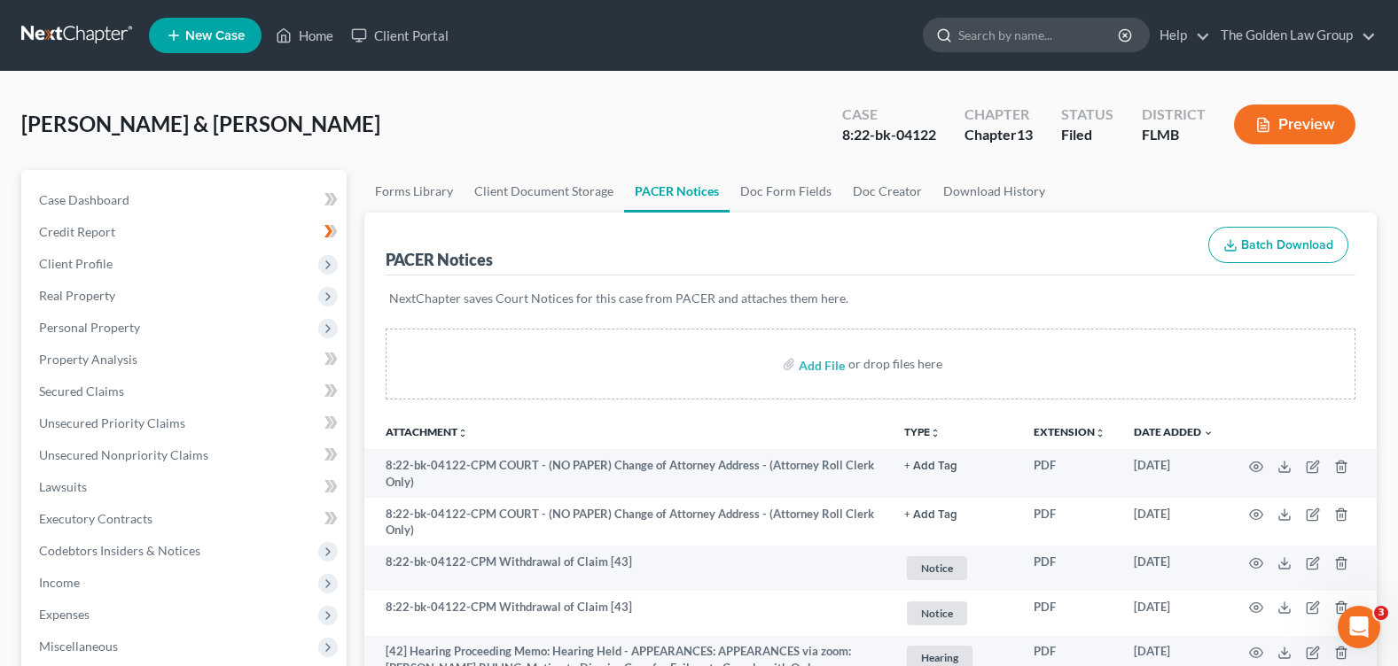
click at [968, 36] on input "search" at bounding box center [1039, 35] width 162 height 33
type input "GIRLADO"
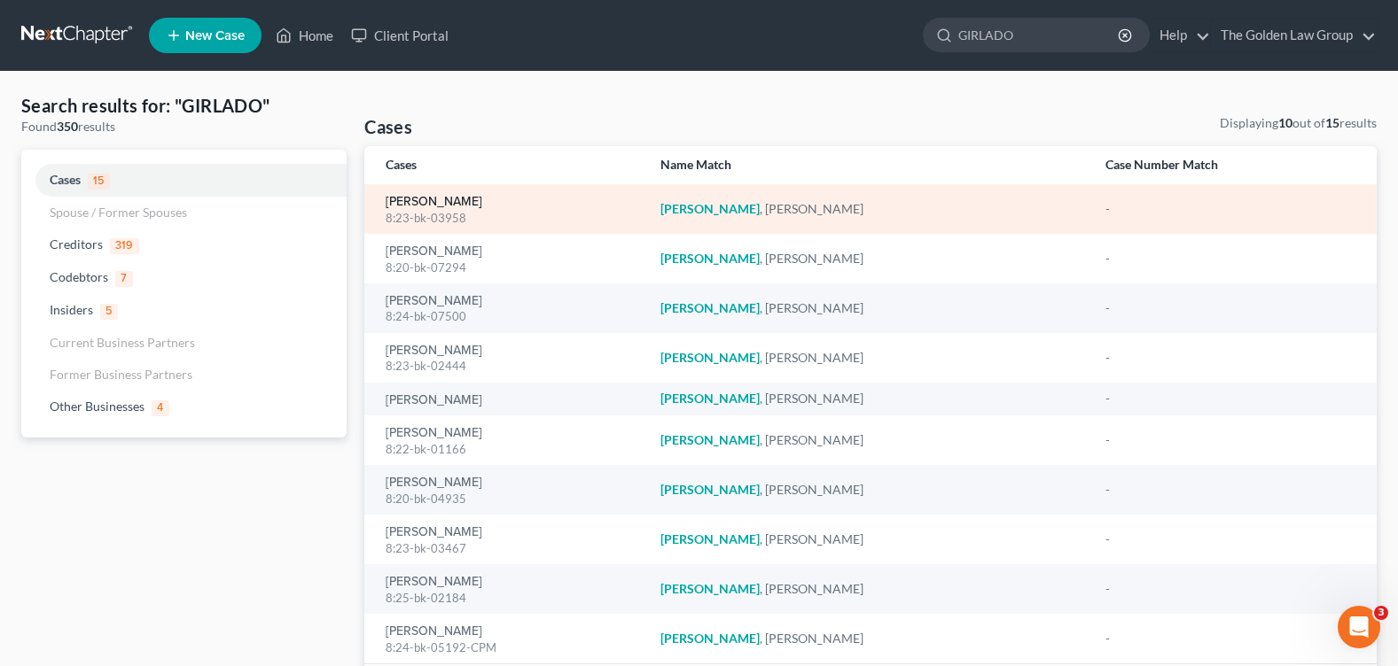
click at [441, 205] on link "[PERSON_NAME]" at bounding box center [434, 202] width 97 height 12
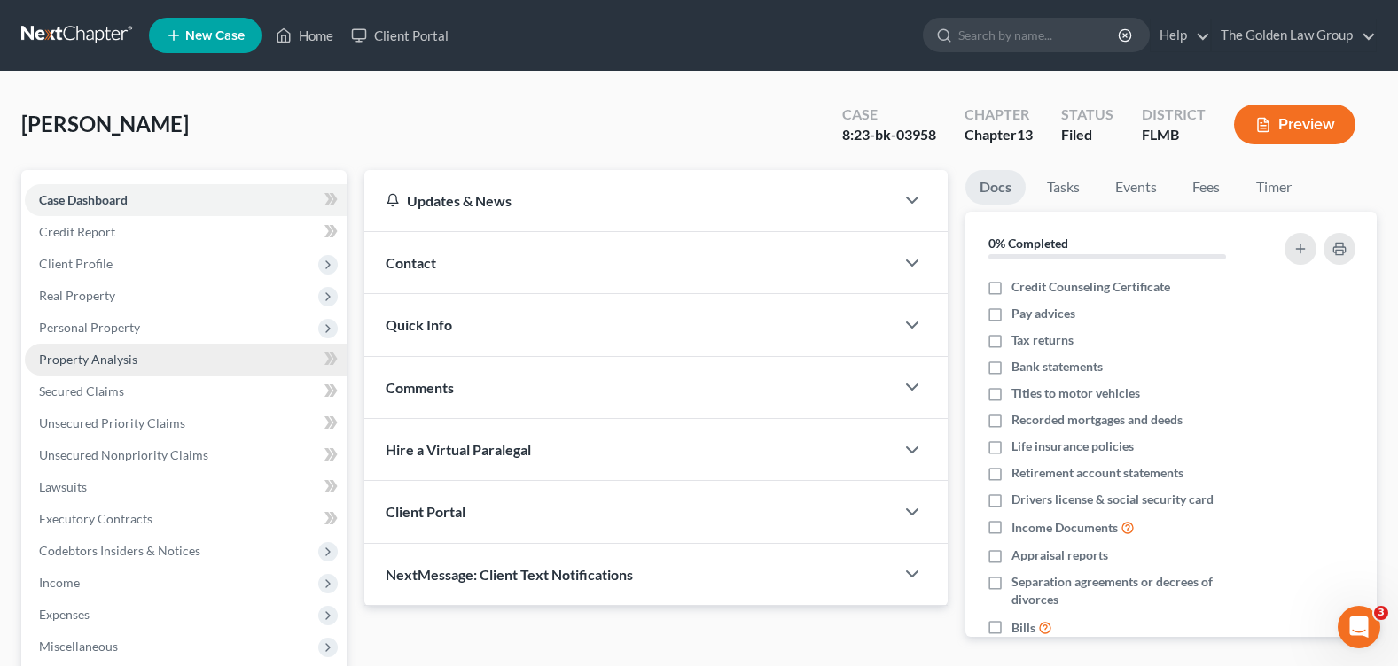
click at [115, 362] on span "Property Analysis" at bounding box center [88, 359] width 98 height 15
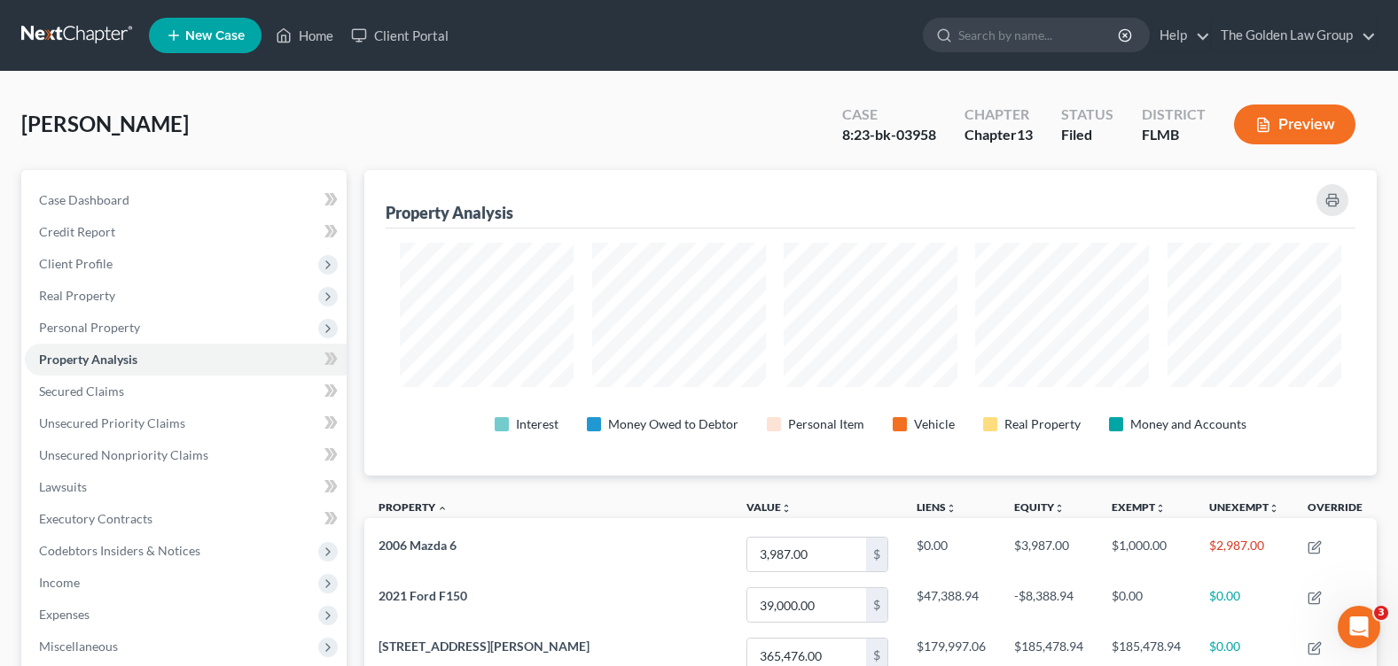
click at [619, 136] on div "[PERSON_NAME] Upgraded Case 8:23-bk-03958 Chapter Chapter 13 Status Filed Distr…" at bounding box center [698, 131] width 1355 height 77
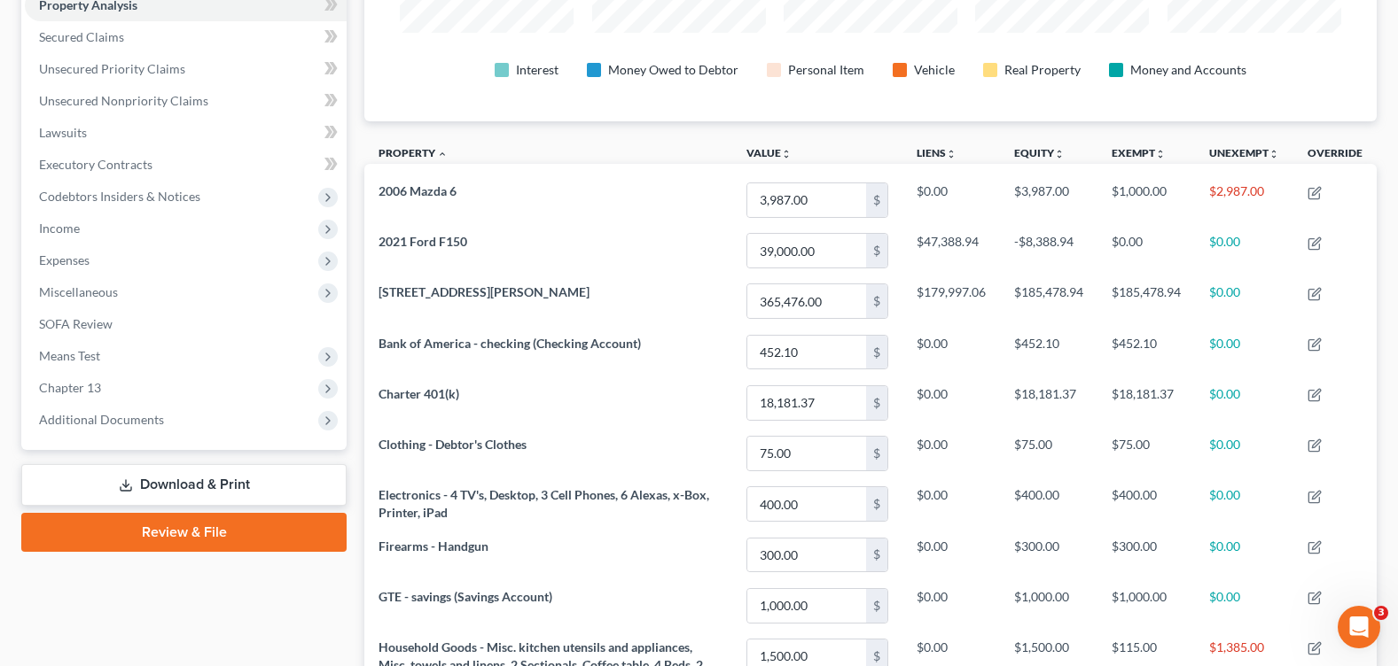
scroll to position [443, 0]
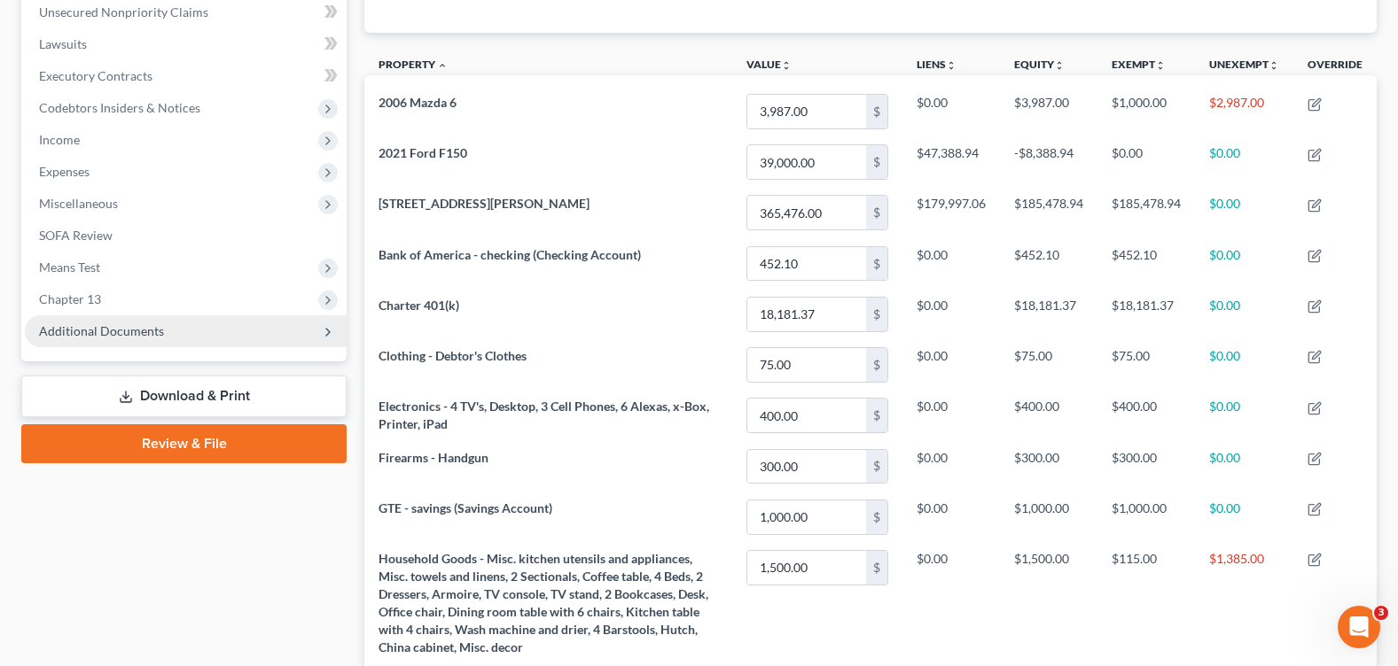
click at [83, 335] on span "Additional Documents" at bounding box center [101, 330] width 125 height 15
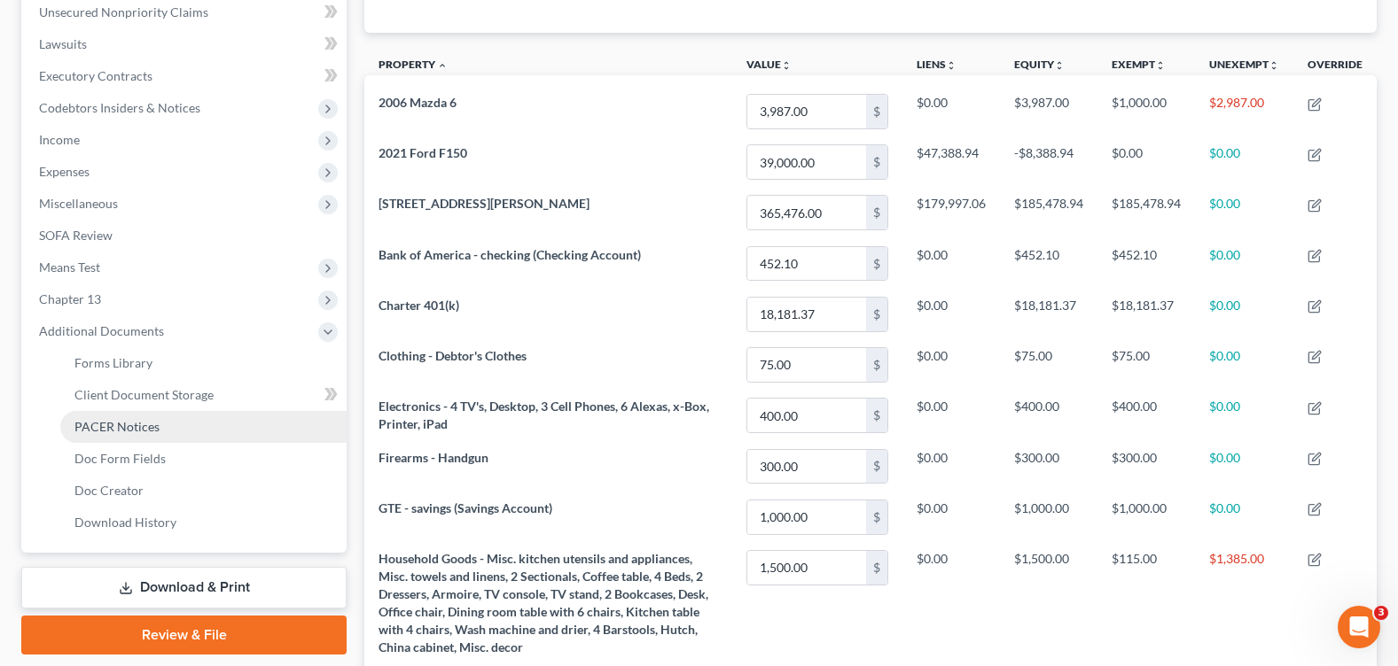
click at [112, 428] on span "PACER Notices" at bounding box center [116, 426] width 85 height 15
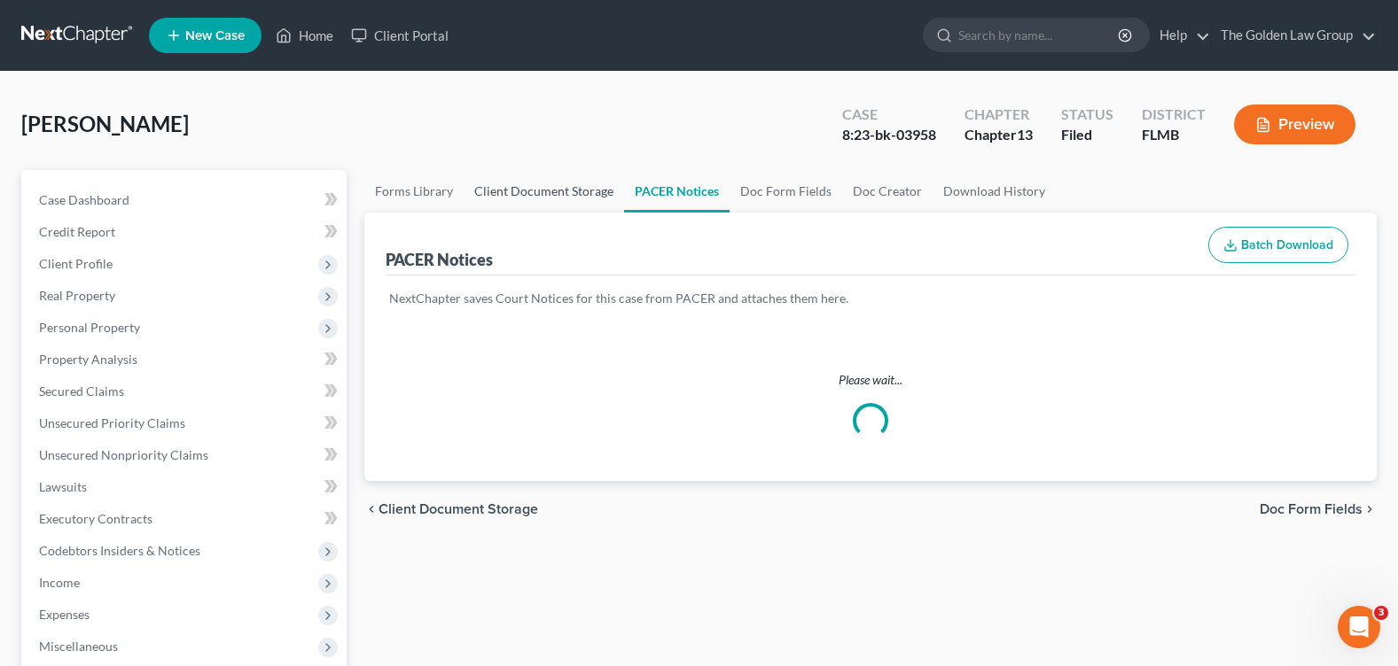
click at [505, 116] on div "[PERSON_NAME] Upgraded Case 8:23-bk-03958 Chapter Chapter 13 Status Filed Distr…" at bounding box center [698, 131] width 1355 height 77
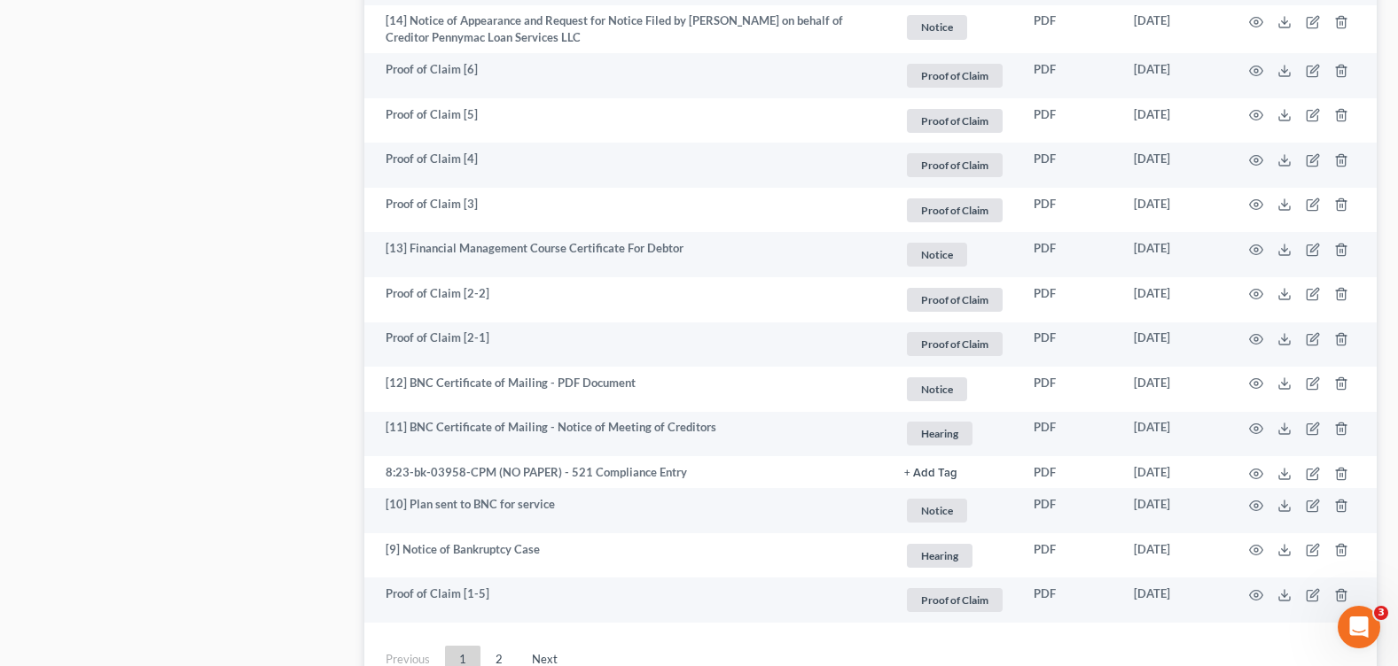
scroll to position [3346, 0]
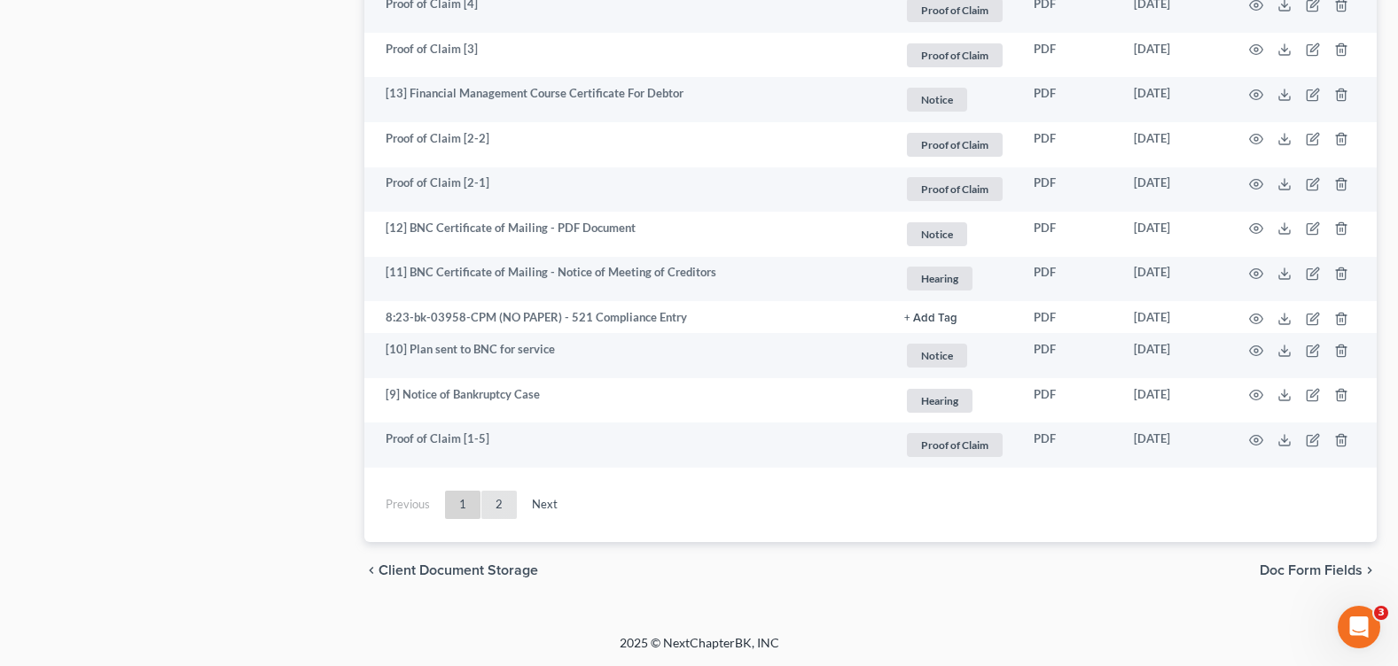
click at [500, 513] on link "2" at bounding box center [498, 505] width 35 height 28
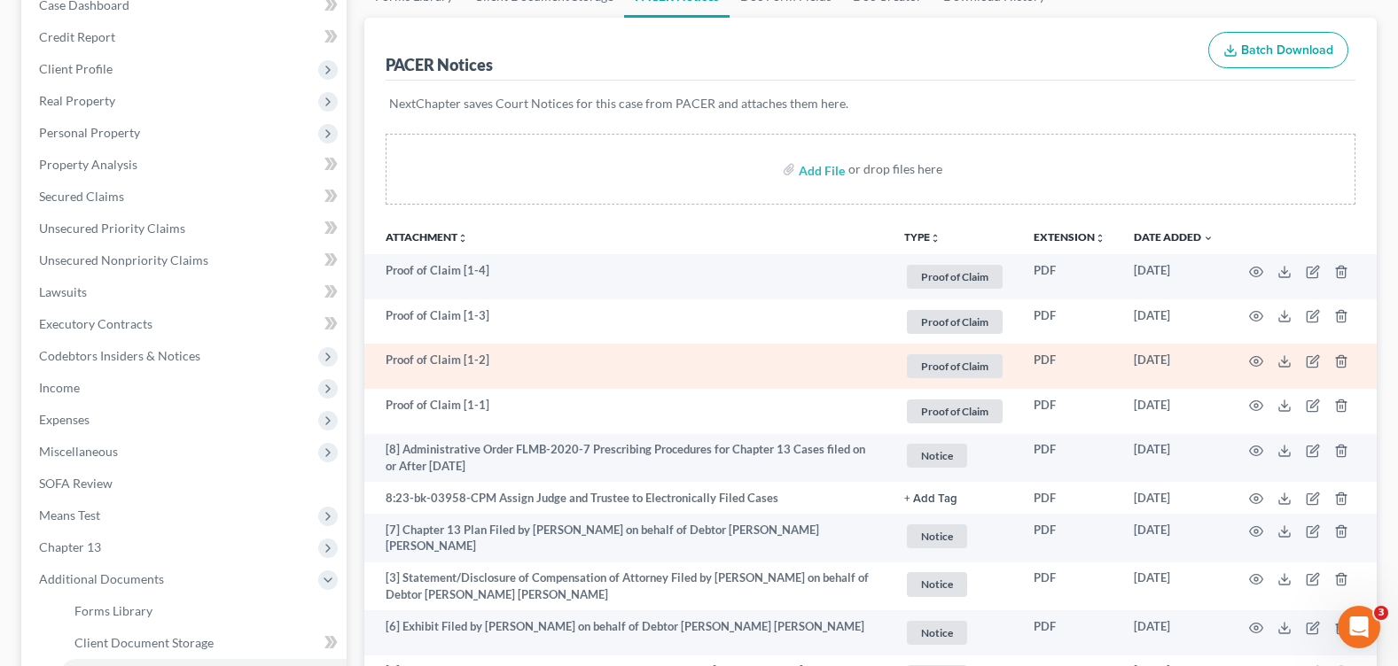
scroll to position [549, 0]
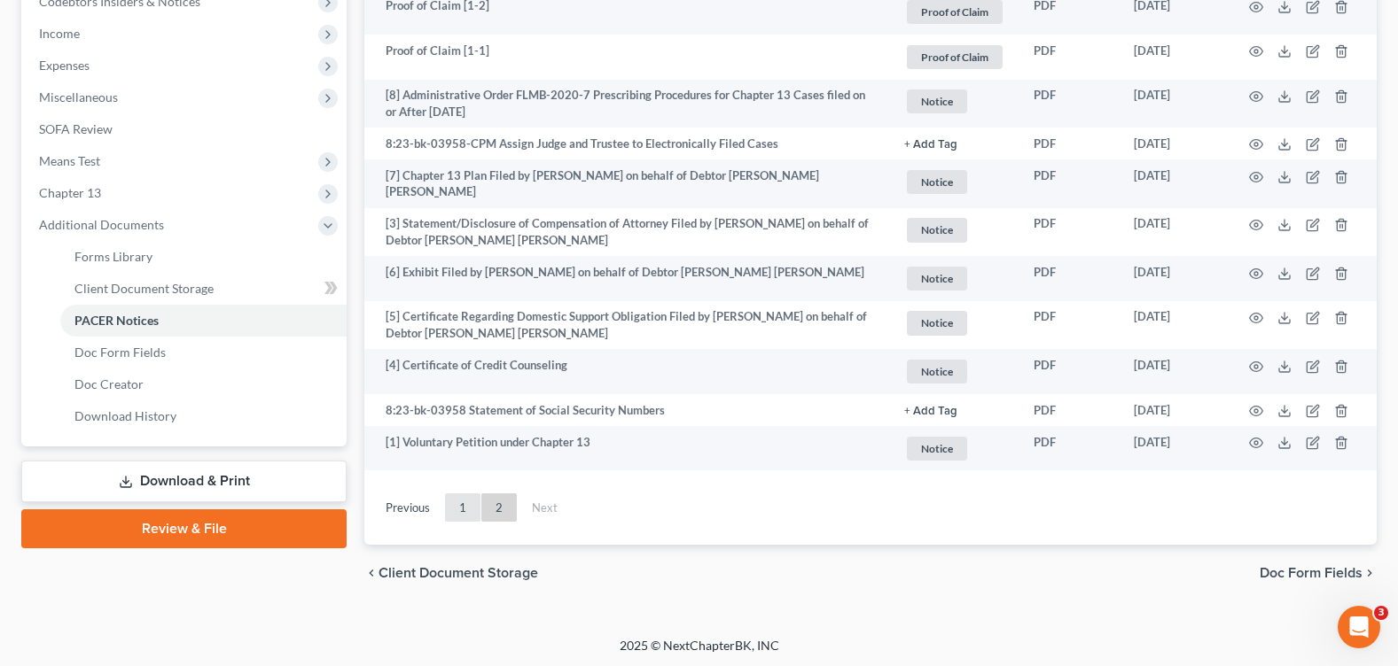
click at [467, 501] on link "1" at bounding box center [462, 508] width 35 height 28
